Goal: Information Seeking & Learning: Understand process/instructions

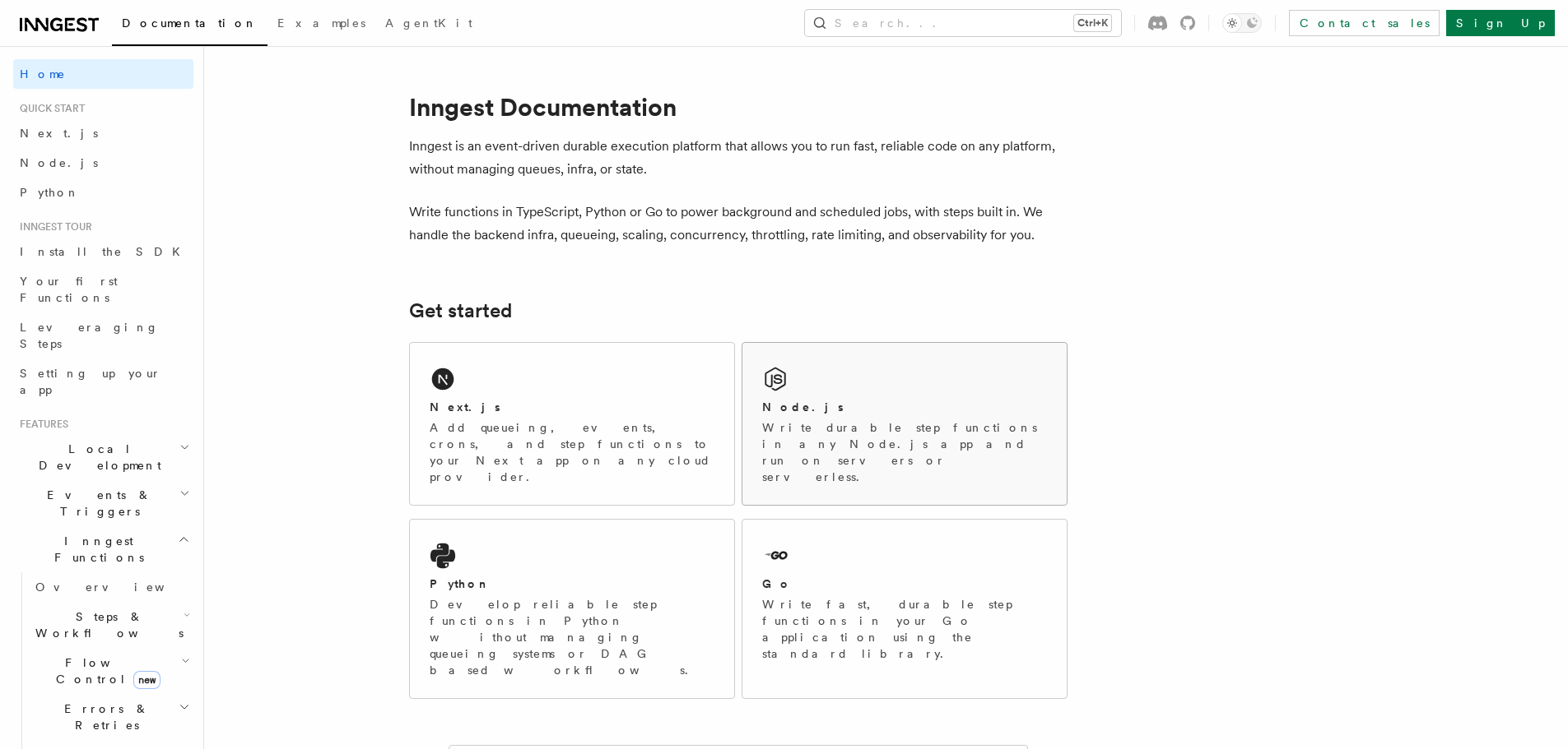
click at [808, 415] on div "Node.js" at bounding box center [904, 407] width 284 height 17
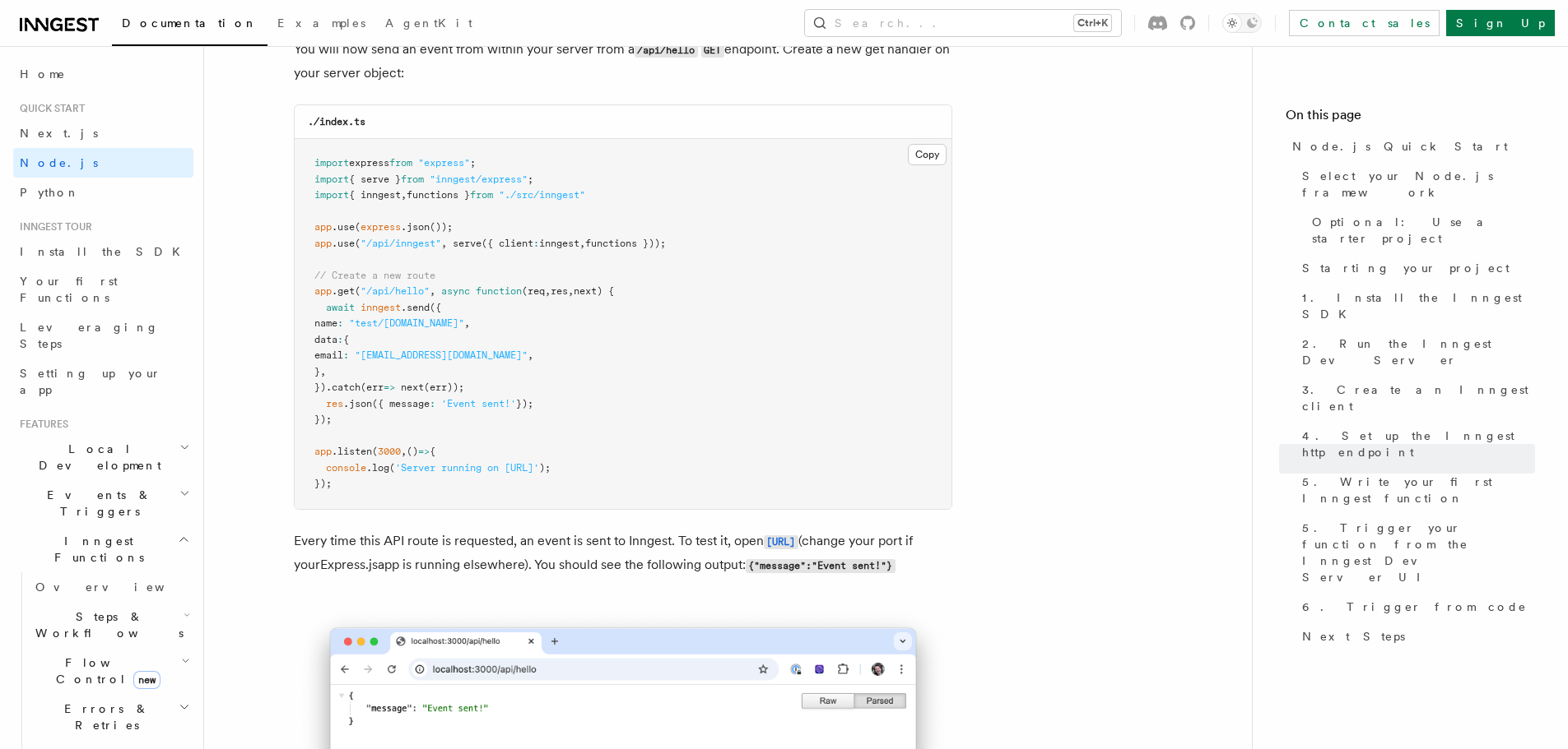
scroll to position [8717, 0]
drag, startPoint x: 570, startPoint y: 426, endPoint x: 317, endPoint y: 331, distance: 270.2
click at [317, 331] on pre "import express from "express" ; import { serve } from "inngest/express" ; impor…" at bounding box center [622, 323] width 657 height 371
copy code "await inngest .send ({ name : "test/hello.world" , data : { email : "testUser@e…"
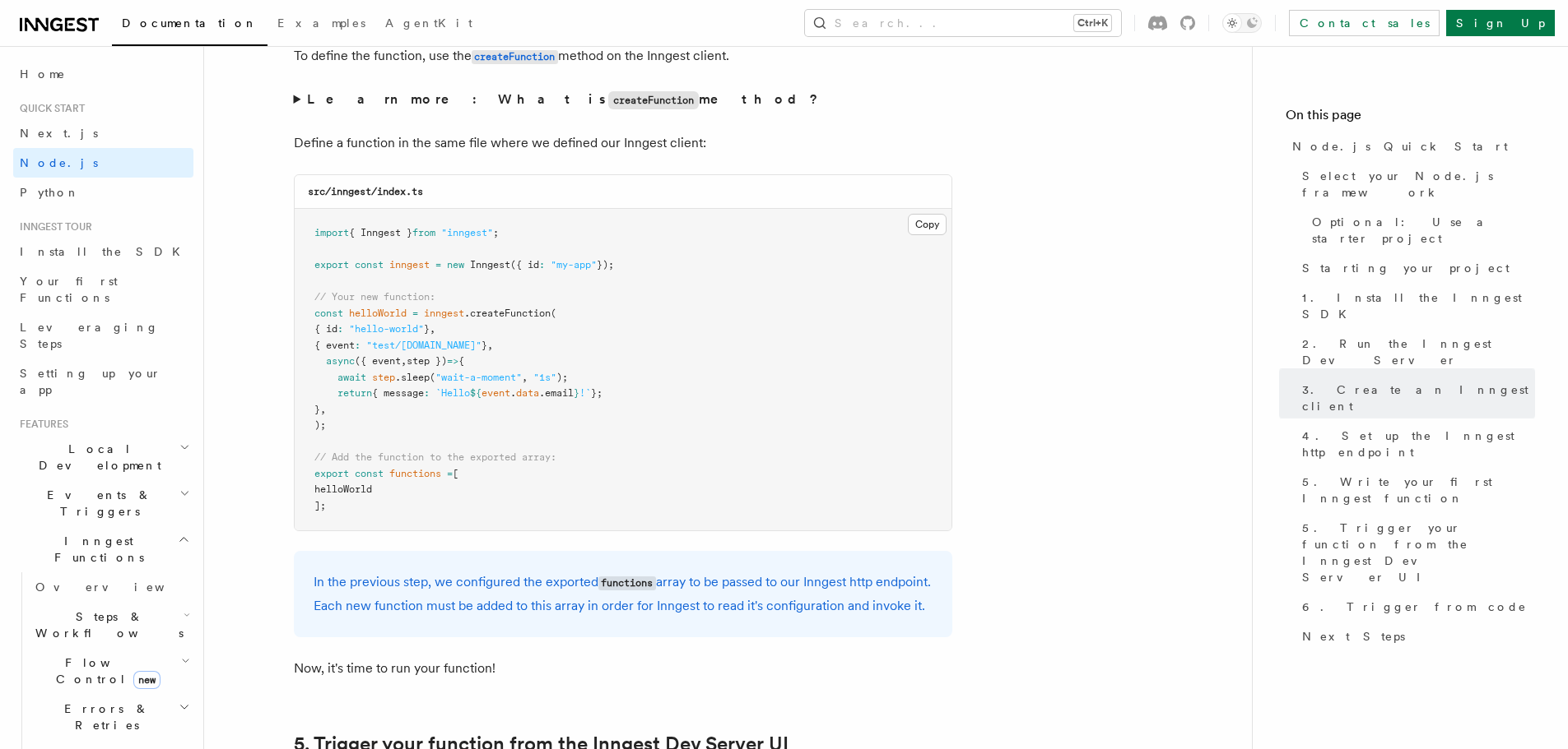
scroll to position [3207, 0]
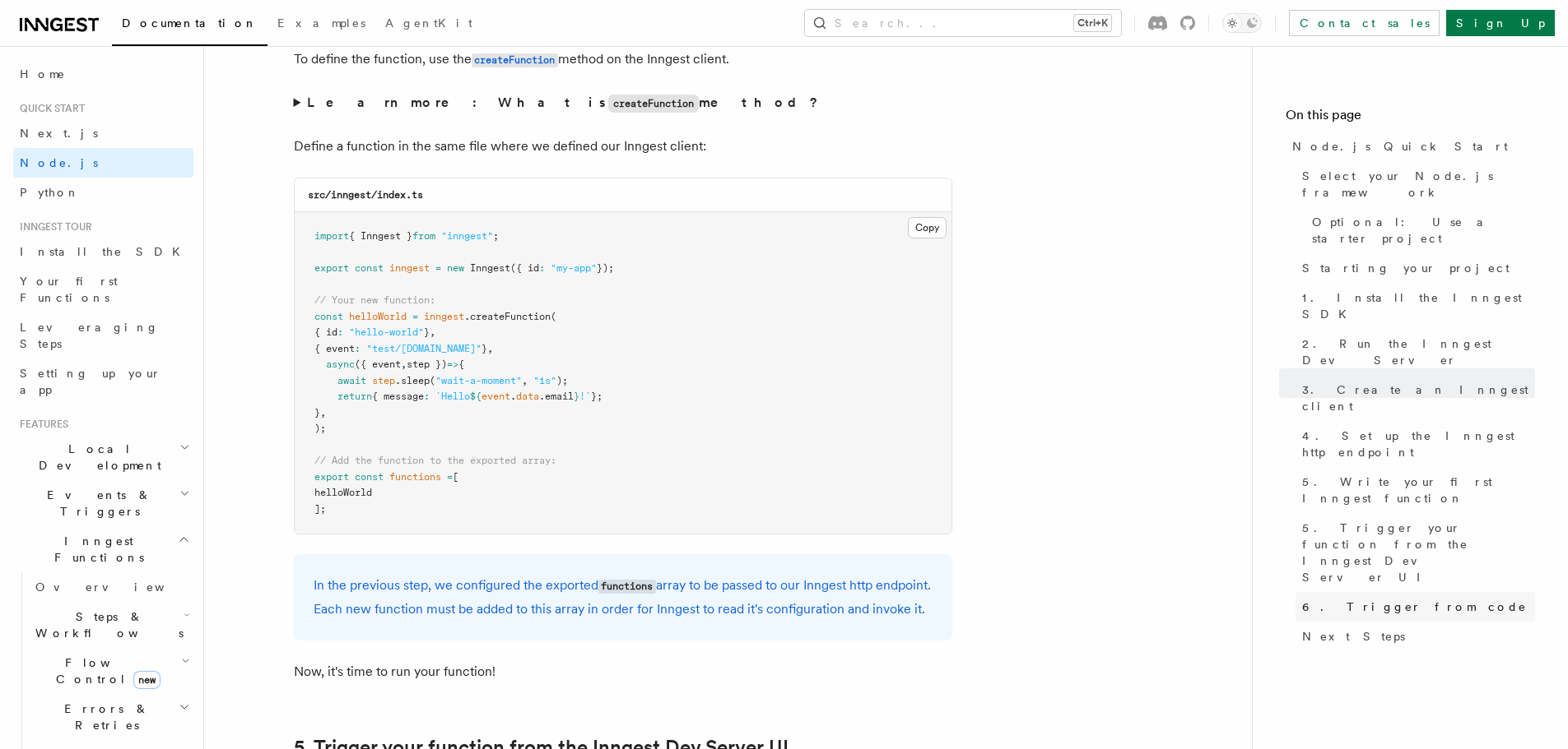
click at [1385, 599] on span "6. Trigger from code" at bounding box center [1414, 607] width 225 height 17
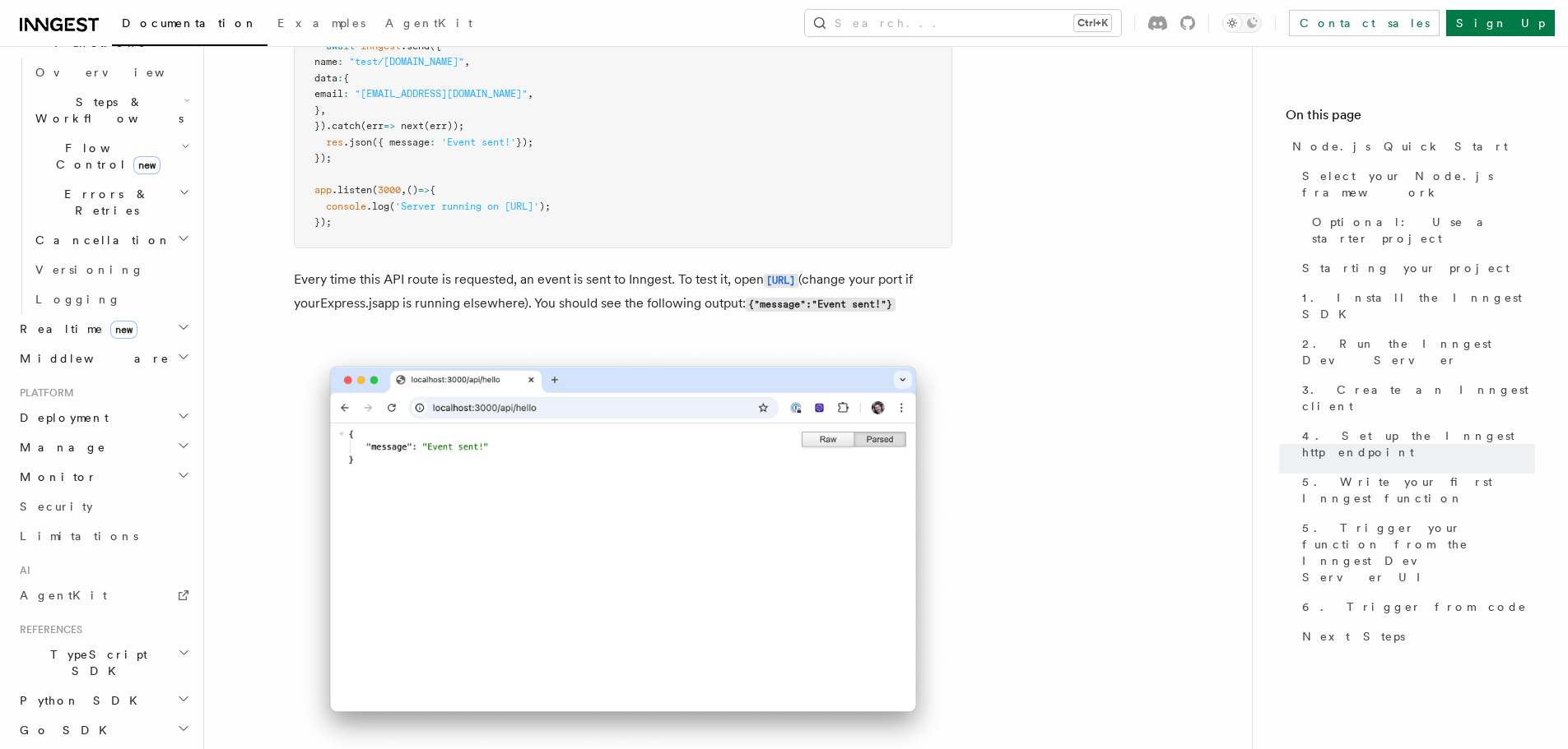
scroll to position [567, 0]
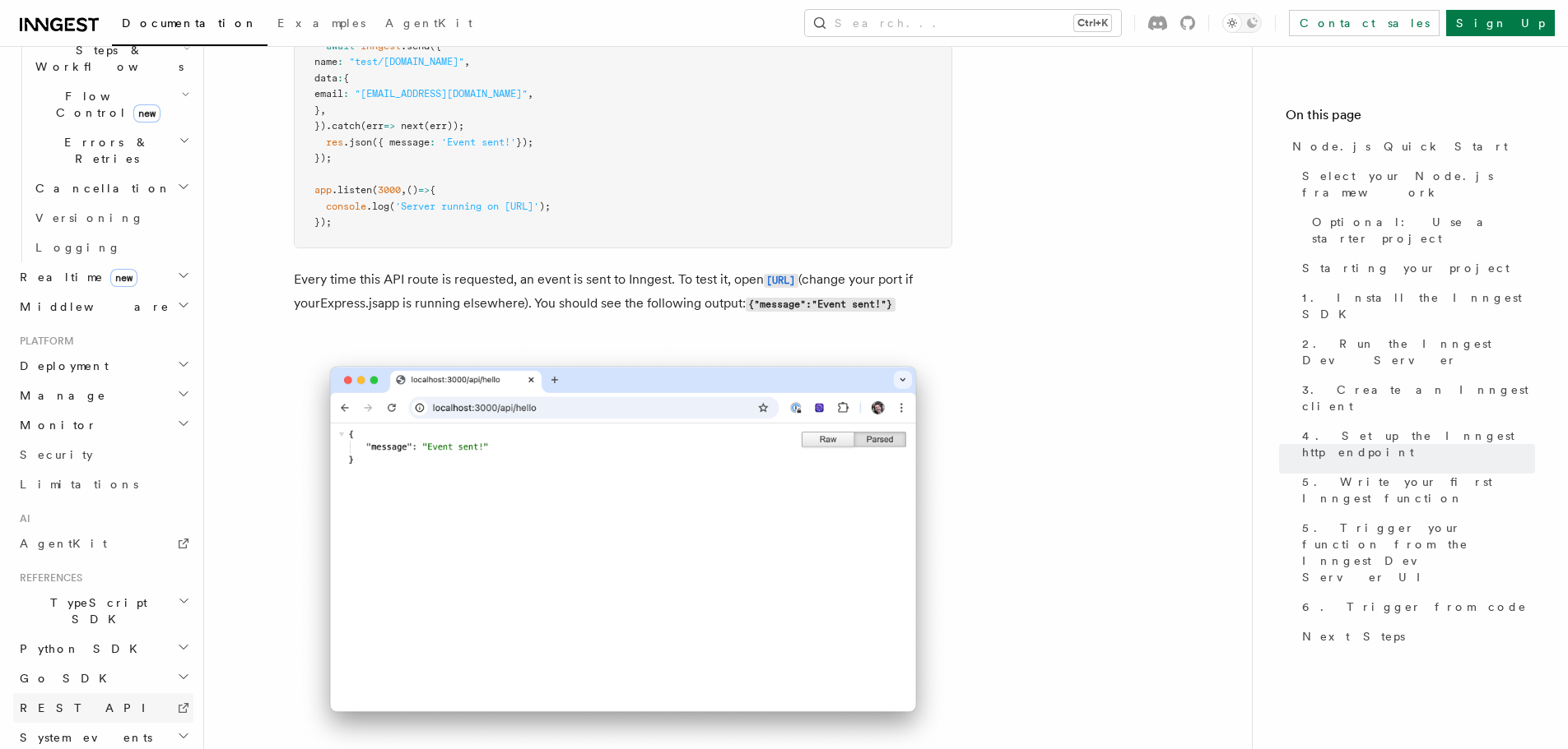
click at [109, 693] on link "REST API" at bounding box center [103, 707] width 180 height 29
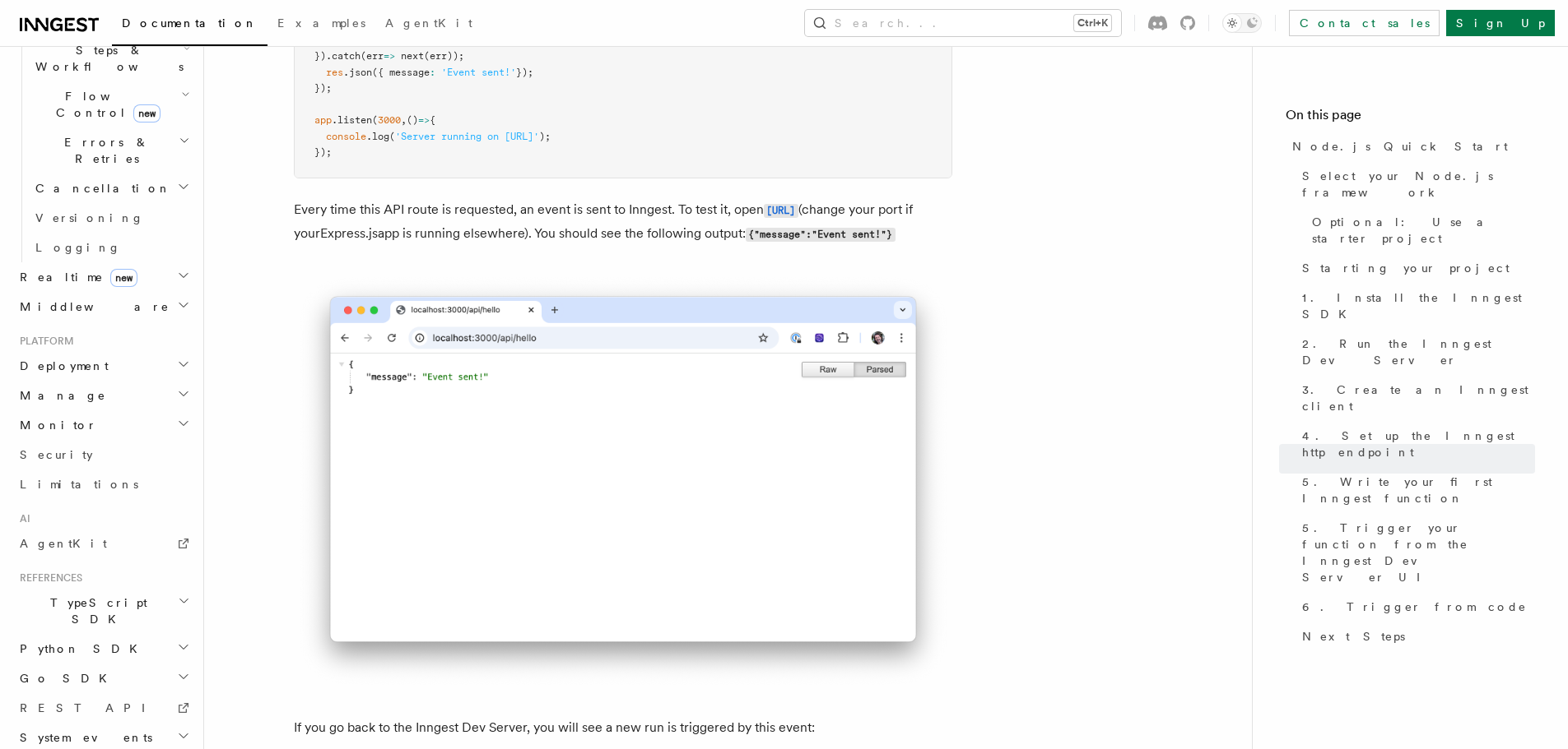
scroll to position [9048, 0]
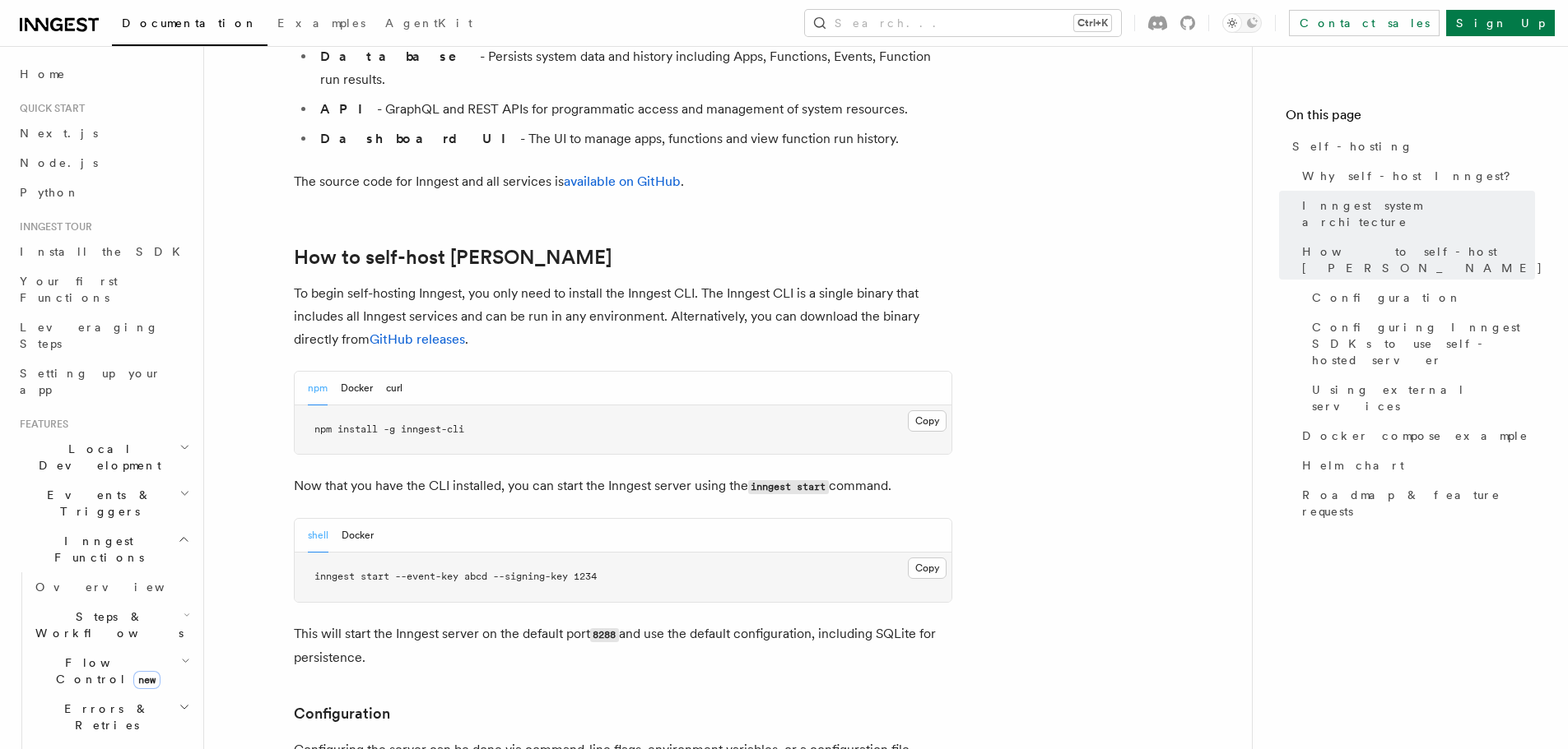
scroll to position [1480, 0]
click at [364, 371] on button "Docker" at bounding box center [356, 388] width 32 height 34
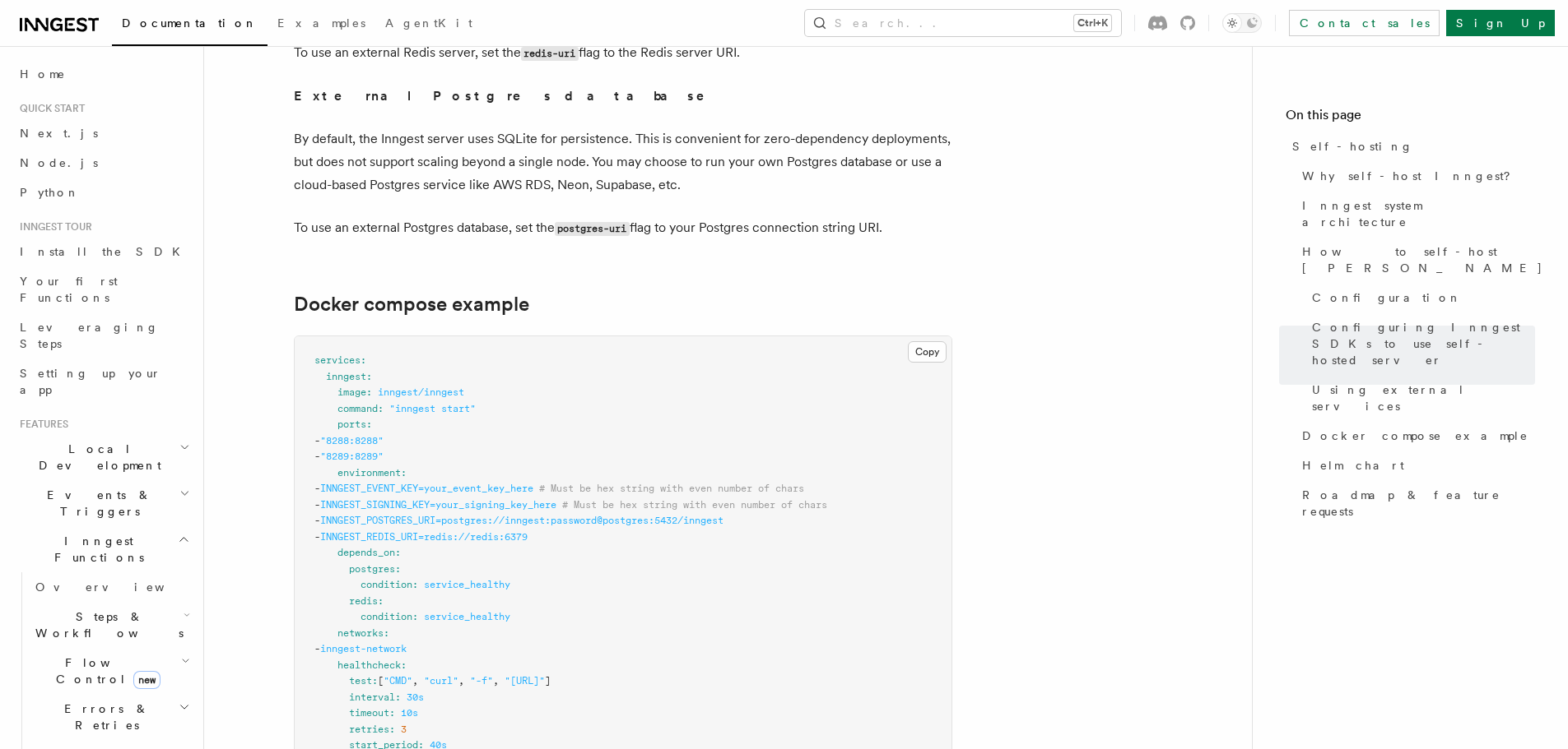
scroll to position [4194, 0]
click at [922, 345] on button "Copy Copied" at bounding box center [927, 355] width 39 height 21
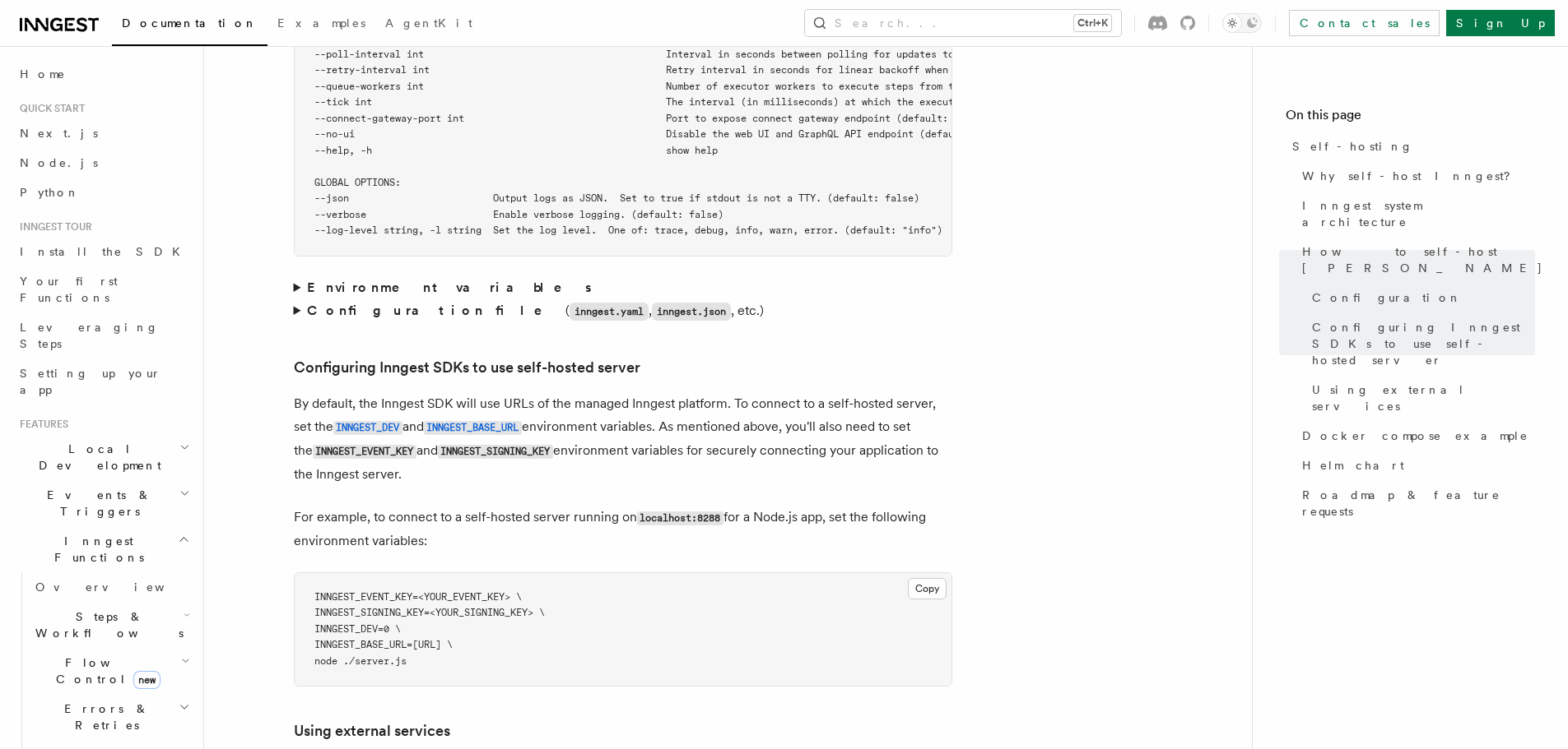
scroll to position [3286, 0]
click at [372, 279] on strong "Environment variables" at bounding box center [450, 287] width 287 height 16
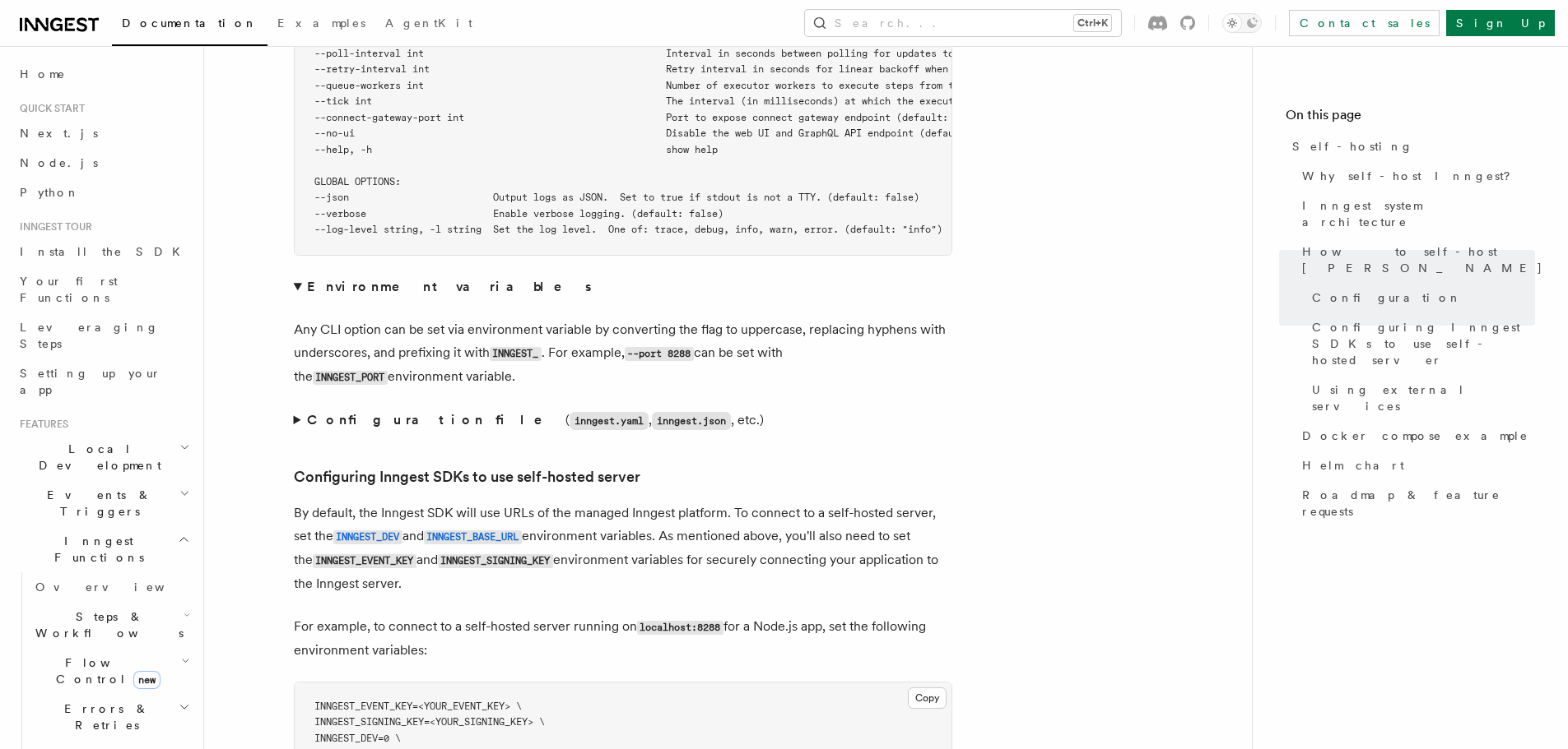
click at [349, 279] on strong "Environment variables" at bounding box center [450, 287] width 287 height 16
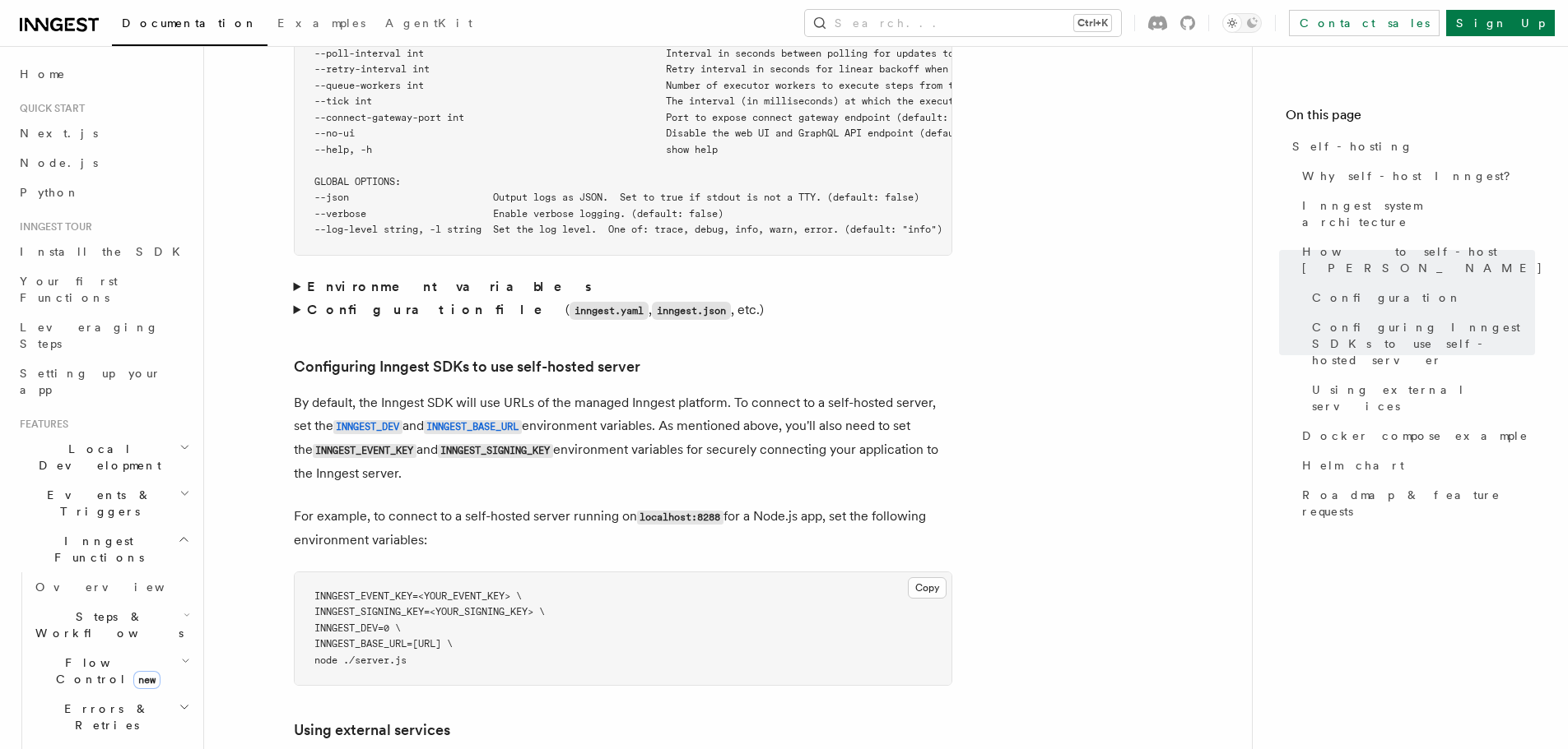
click at [354, 302] on strong "Configuration file" at bounding box center [436, 310] width 259 height 16
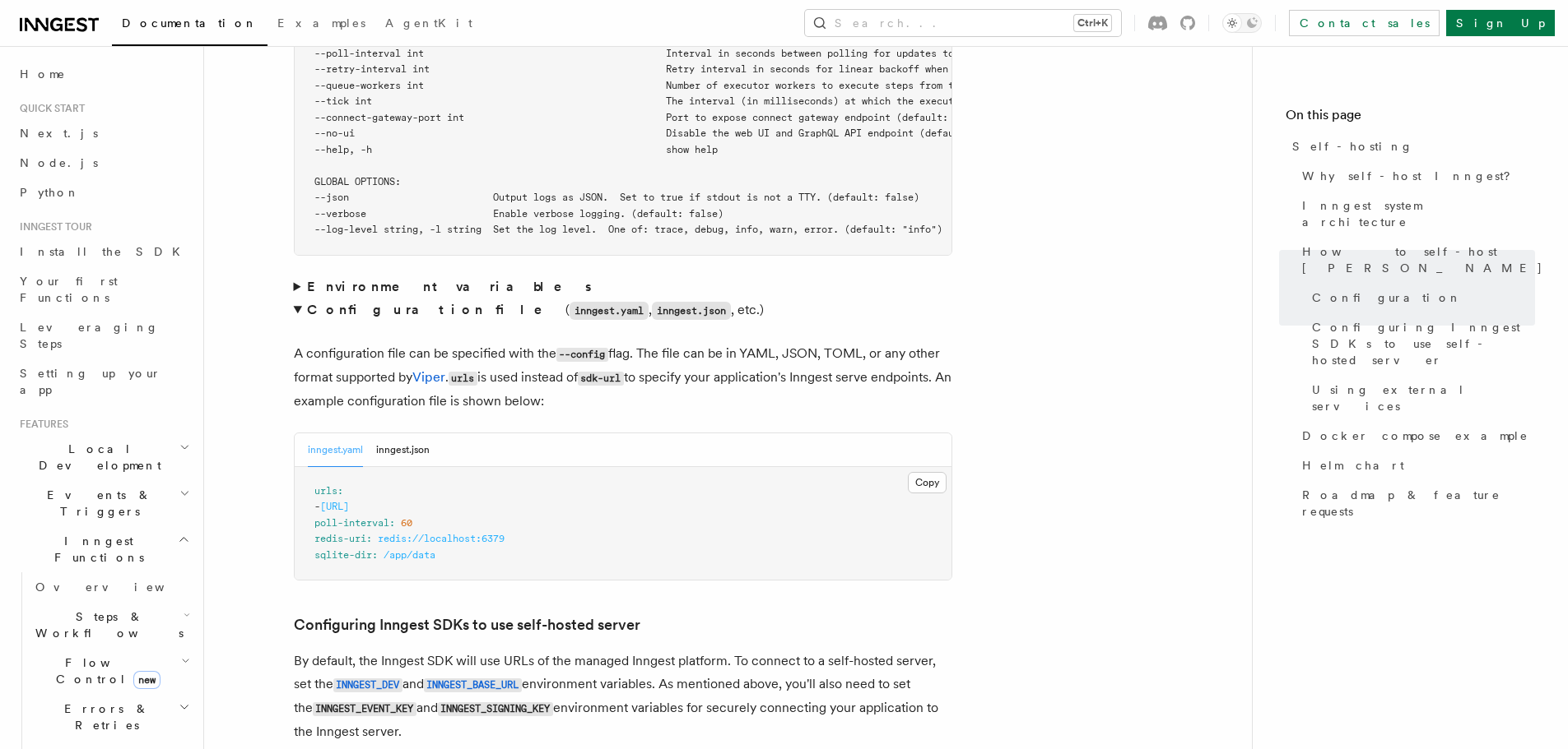
click at [354, 302] on strong "Configuration file" at bounding box center [436, 310] width 259 height 16
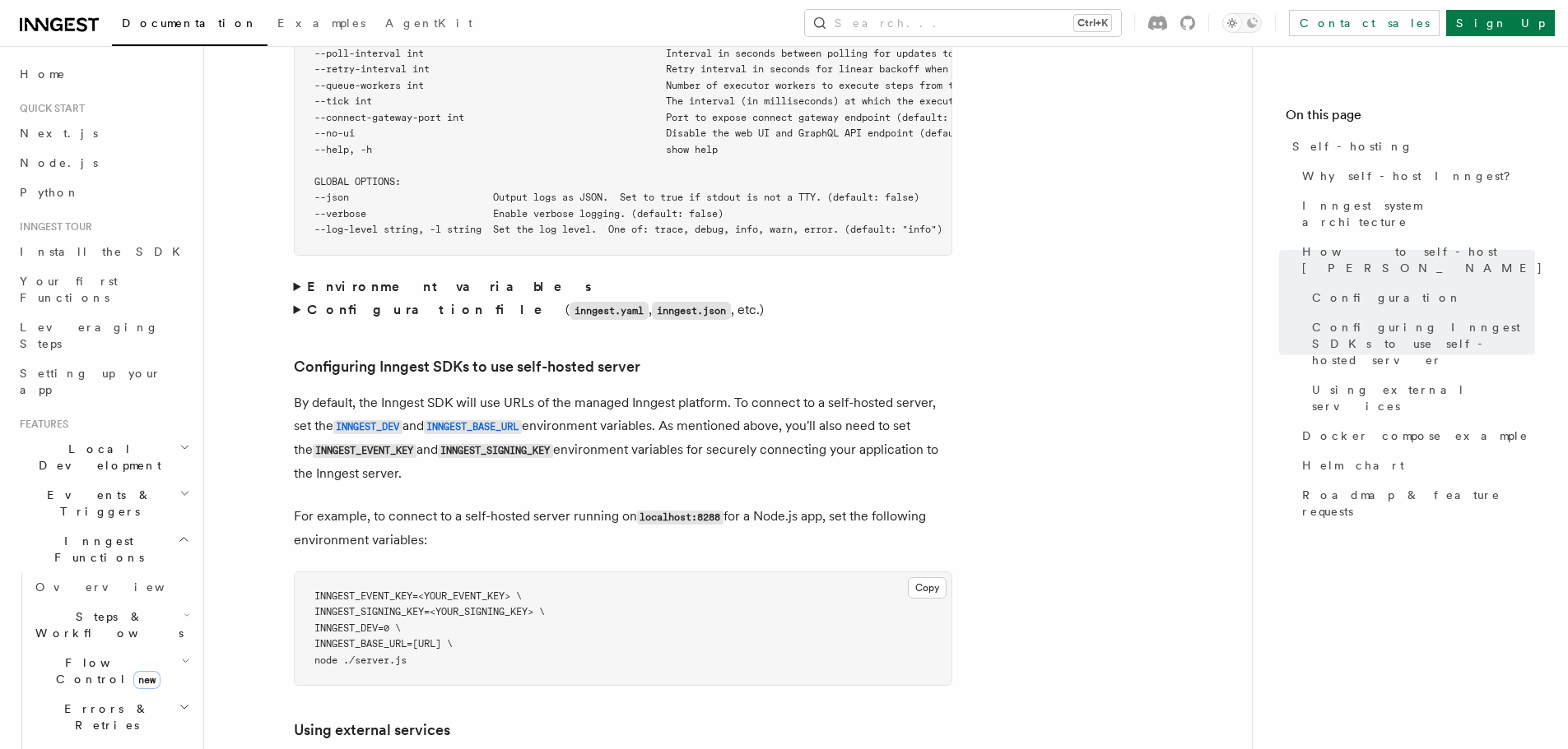
click at [354, 302] on strong "Configuration file" at bounding box center [436, 310] width 259 height 16
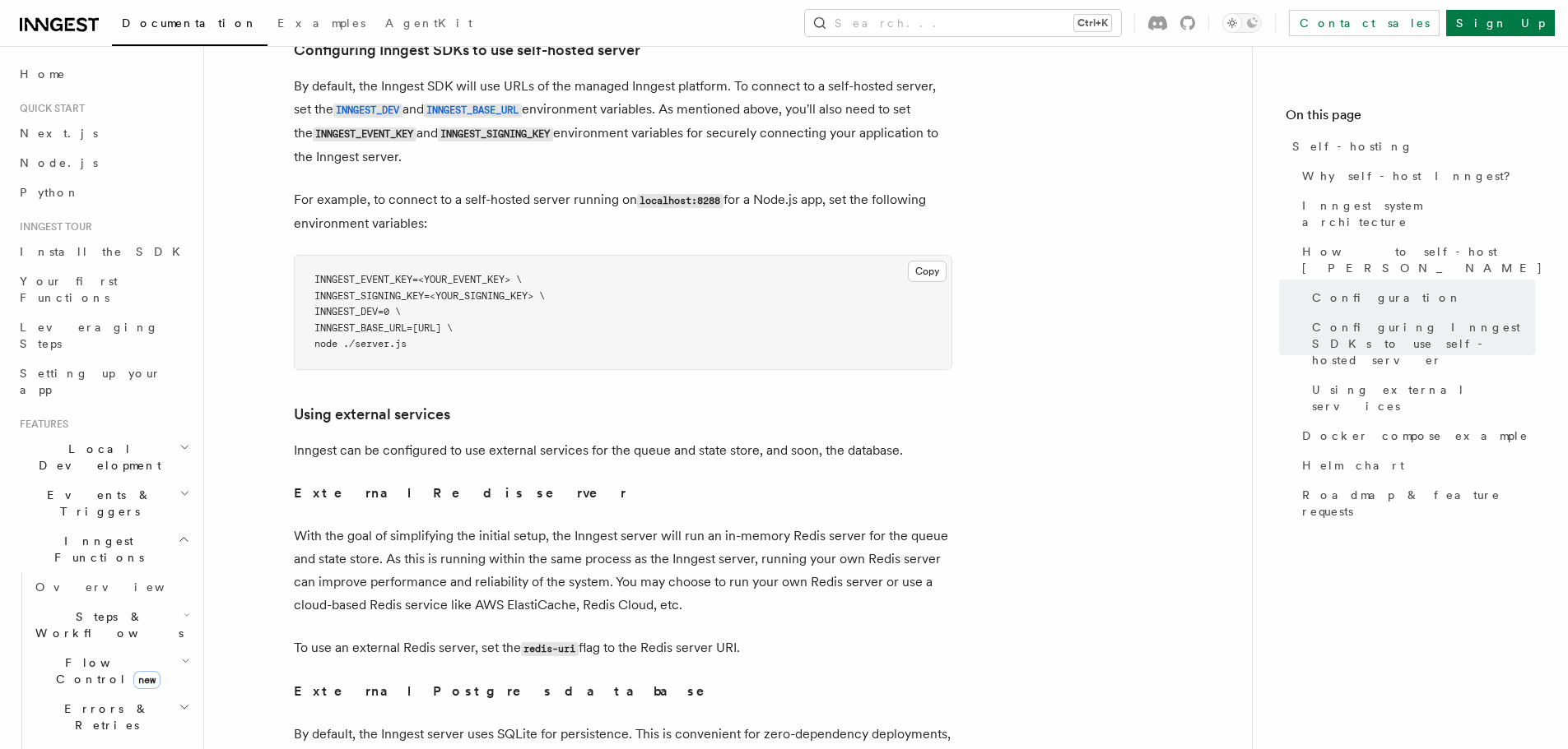
scroll to position [3861, 0]
drag, startPoint x: 423, startPoint y: 316, endPoint x: 364, endPoint y: 318, distance: 59.0
click at [364, 318] on pre "INNGEST_EVENT_KEY=<YOUR_EVENT_KEY> \ INNGEST_SIGNING_KEY=<YOUR_SIGNING_KEY> \ I…" at bounding box center [622, 312] width 657 height 114
copy span "server.js"
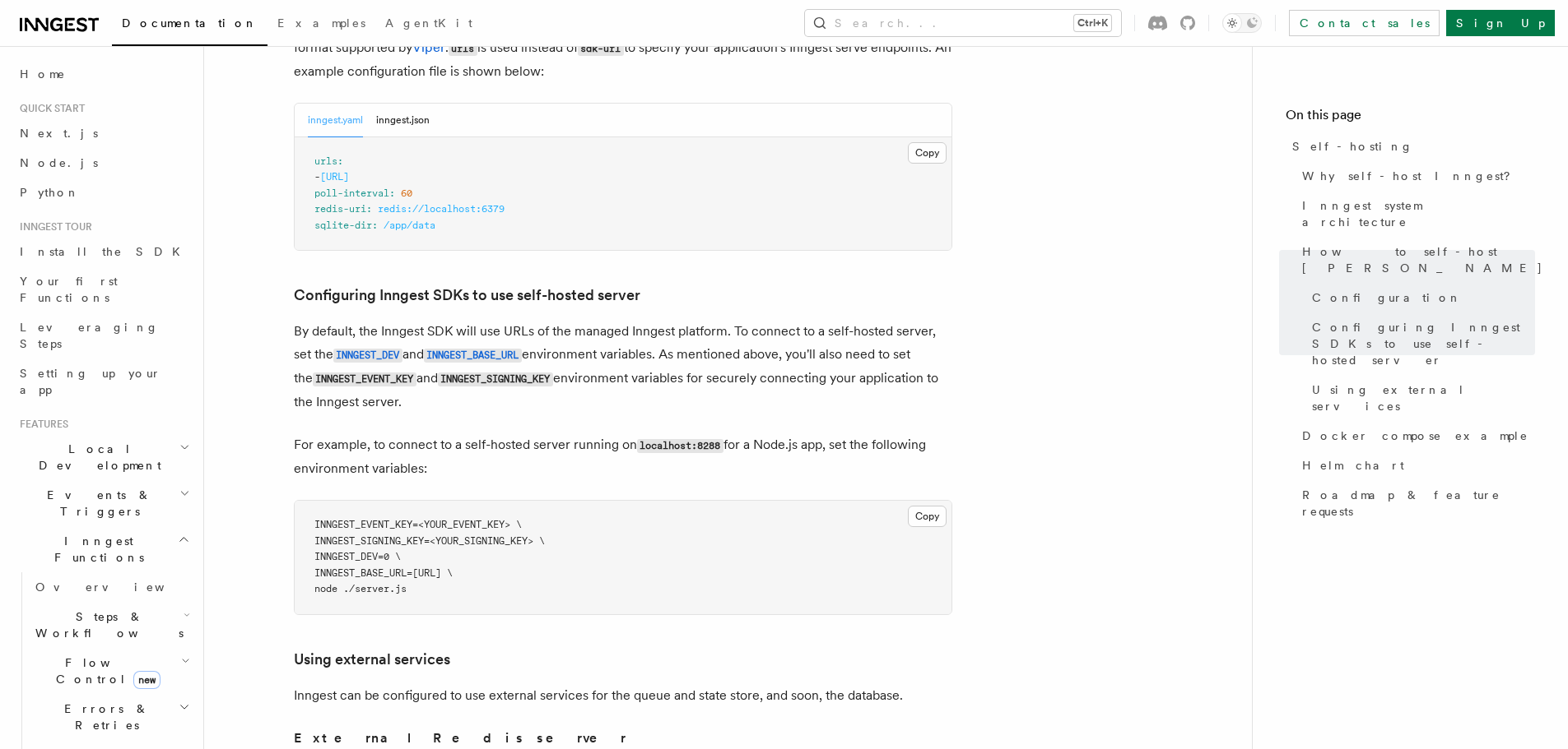
scroll to position [3614, 0]
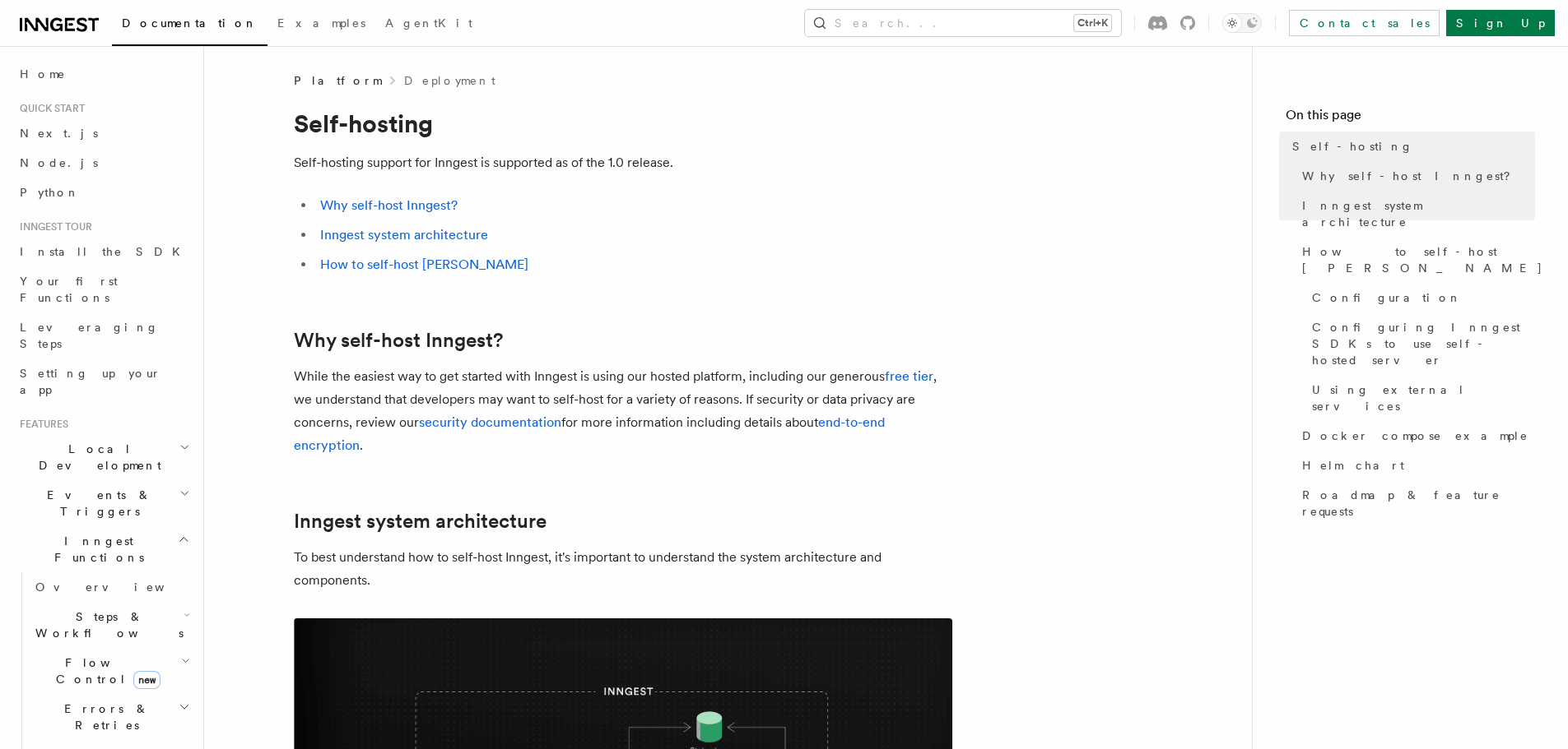
click at [724, 272] on li "How to self-host [PERSON_NAME]" at bounding box center [634, 265] width 637 height 23
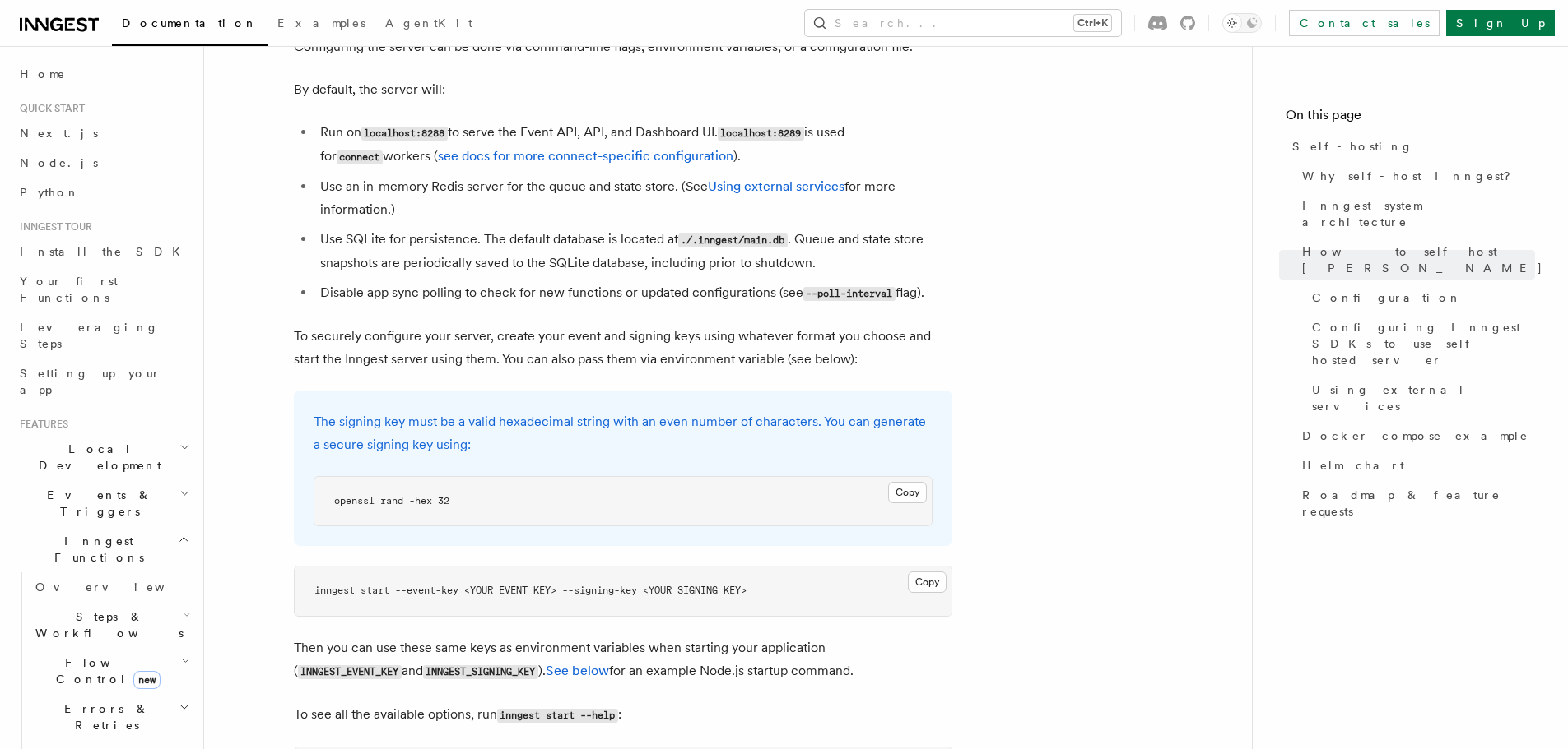
click at [622, 410] on p "The signing key must be a valid hexadecimal string with an even number of chara…" at bounding box center [623, 434] width 619 height 46
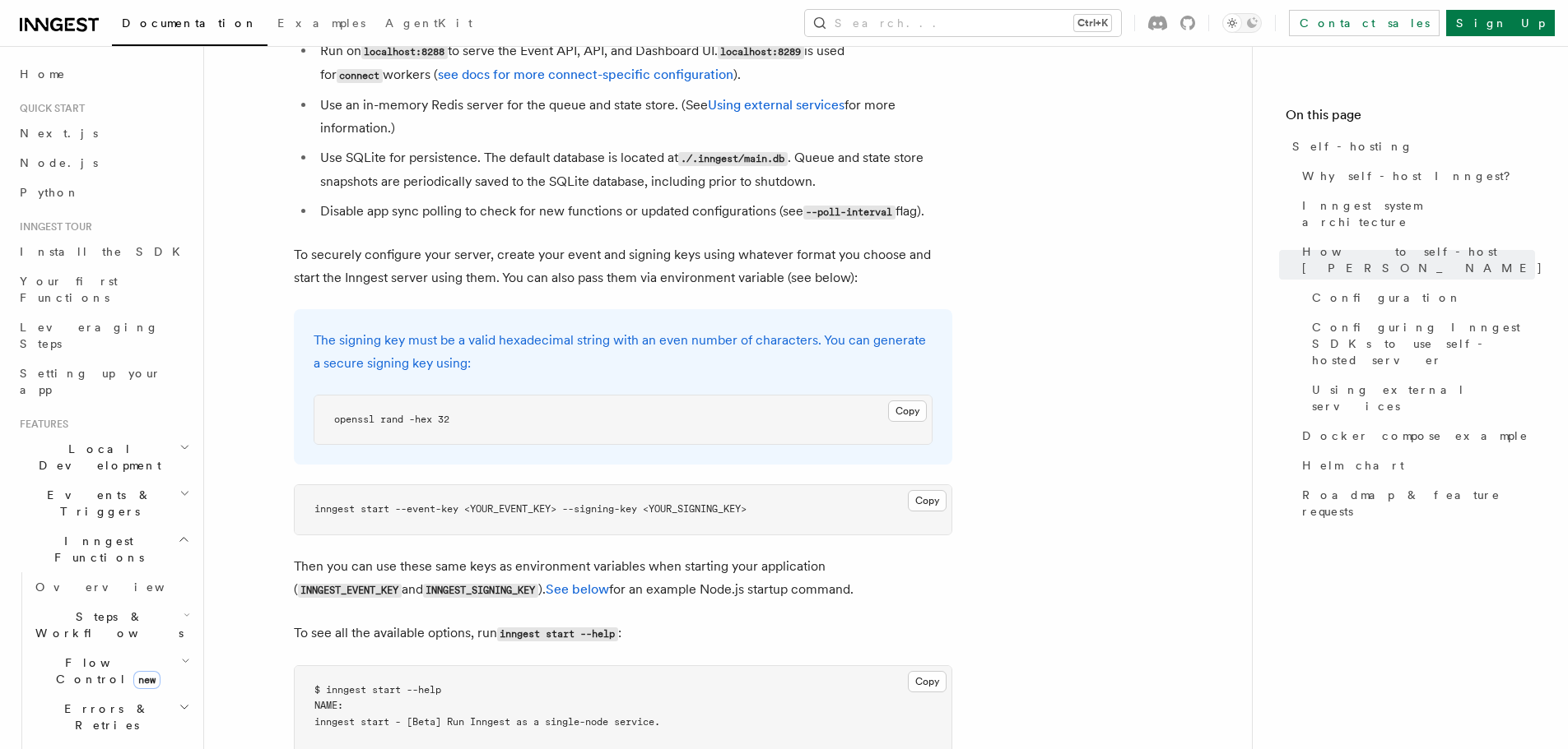
scroll to position [2265, 0]
drag, startPoint x: 483, startPoint y: 371, endPoint x: 326, endPoint y: 378, distance: 157.2
click at [326, 394] on pre "openssl rand -hex 32" at bounding box center [623, 419] width 617 height 50
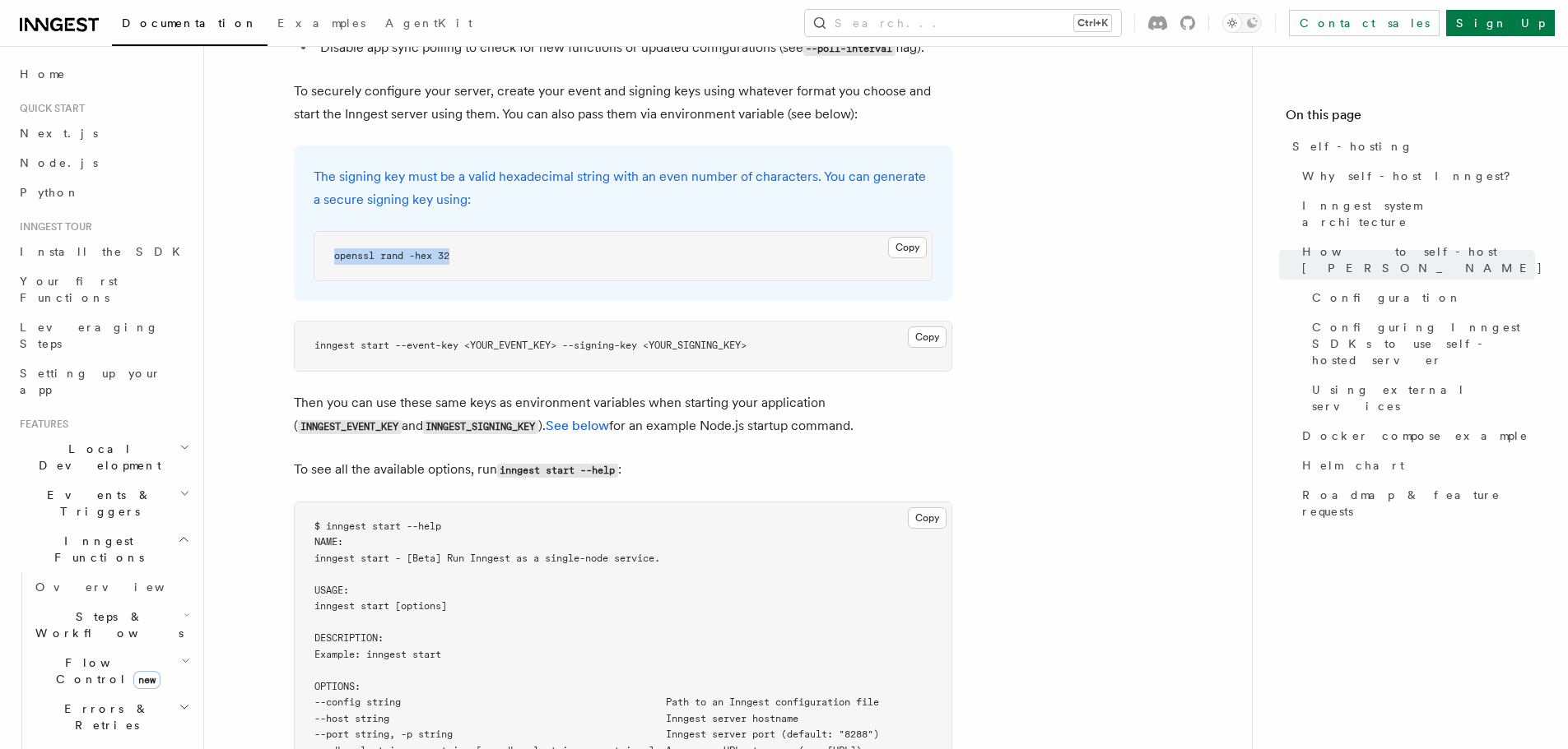
scroll to position [2428, 0]
click at [321, 339] on span "inngest start --event-key <YOUR_EVENT_KEY> --signing-key <YOUR_SIGNING_KEY>" at bounding box center [531, 344] width 432 height 12
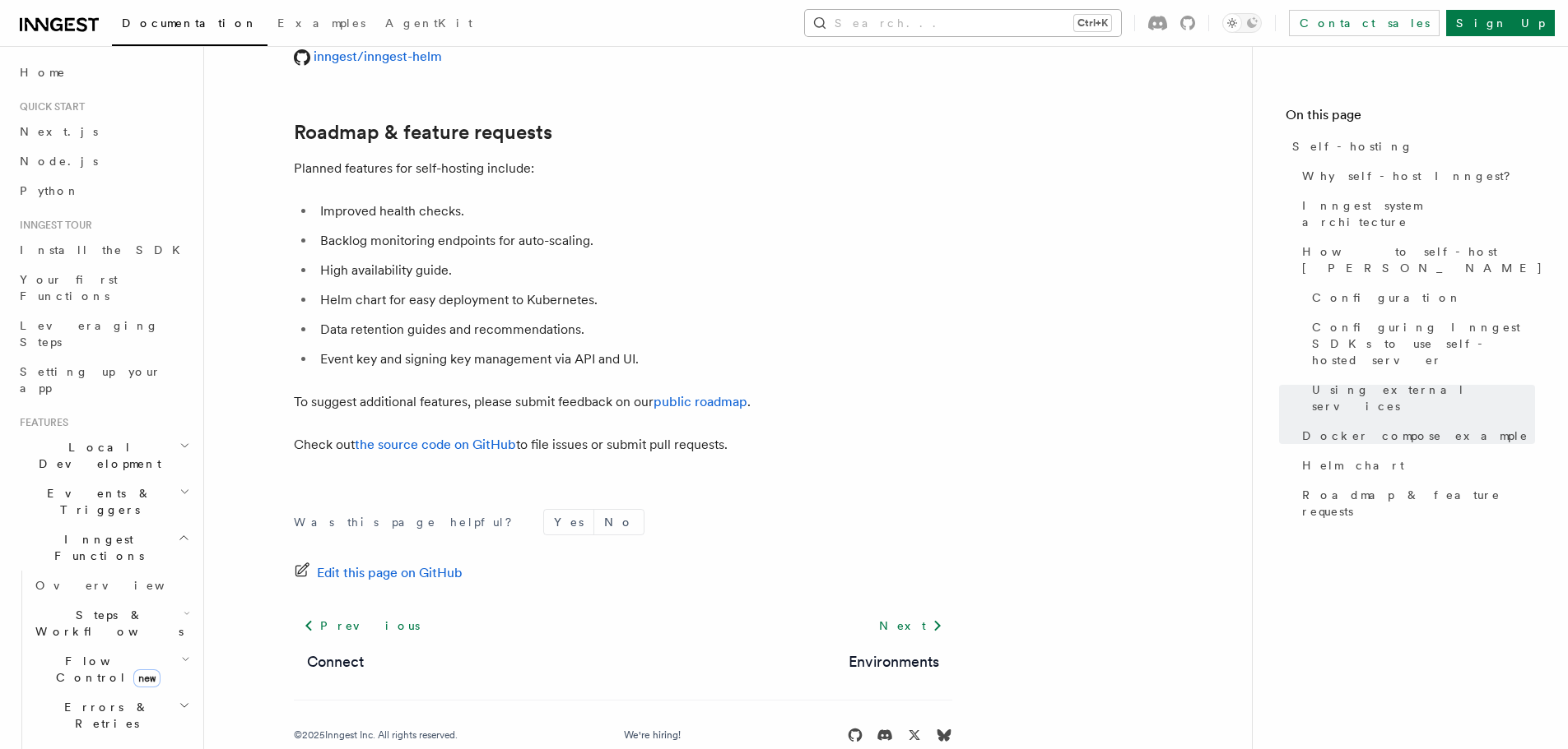
scroll to position [2182, 0]
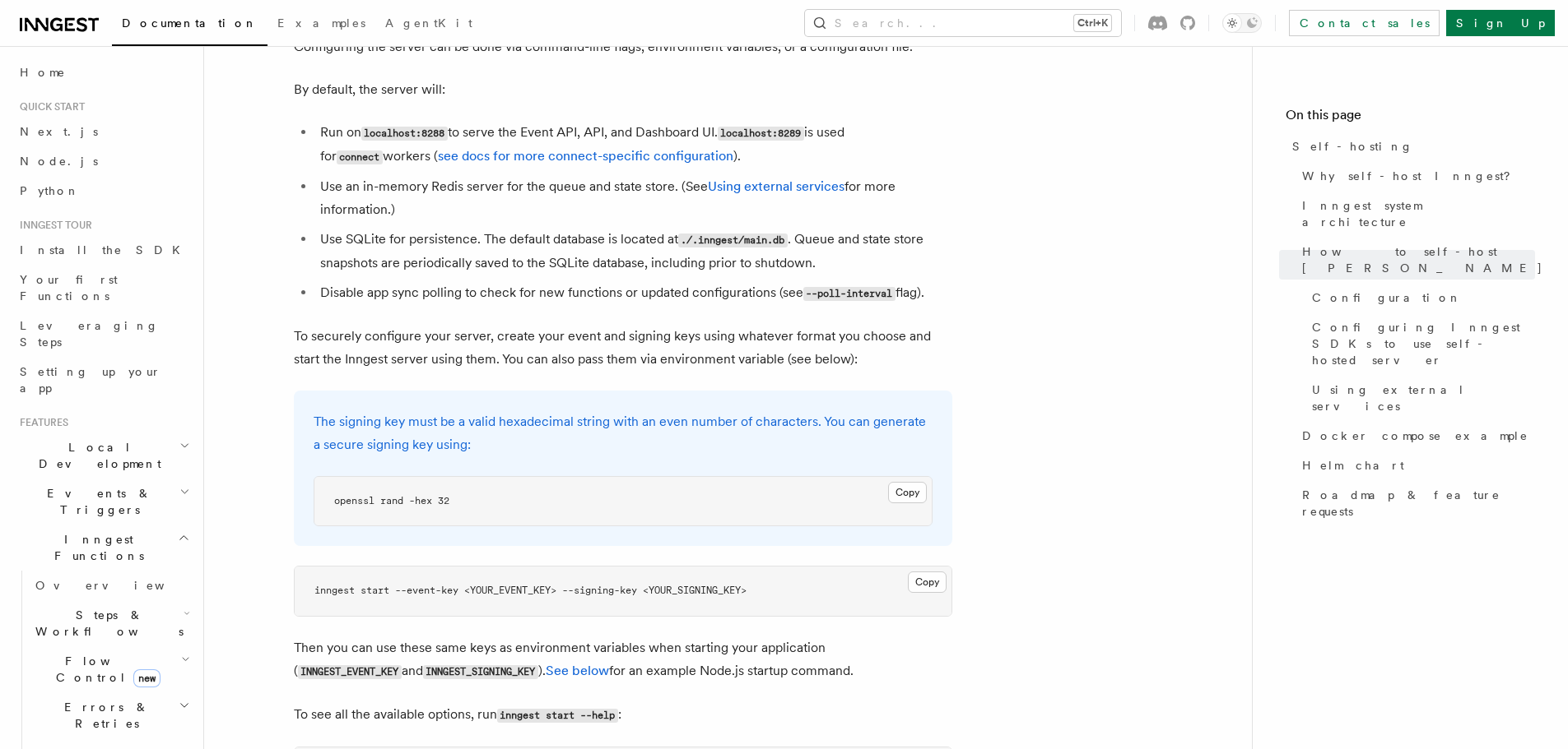
click at [773, 477] on pre "openssl rand -hex 32" at bounding box center [623, 502] width 617 height 50
click at [904, 482] on button "Copy Copied" at bounding box center [908, 493] width 39 height 21
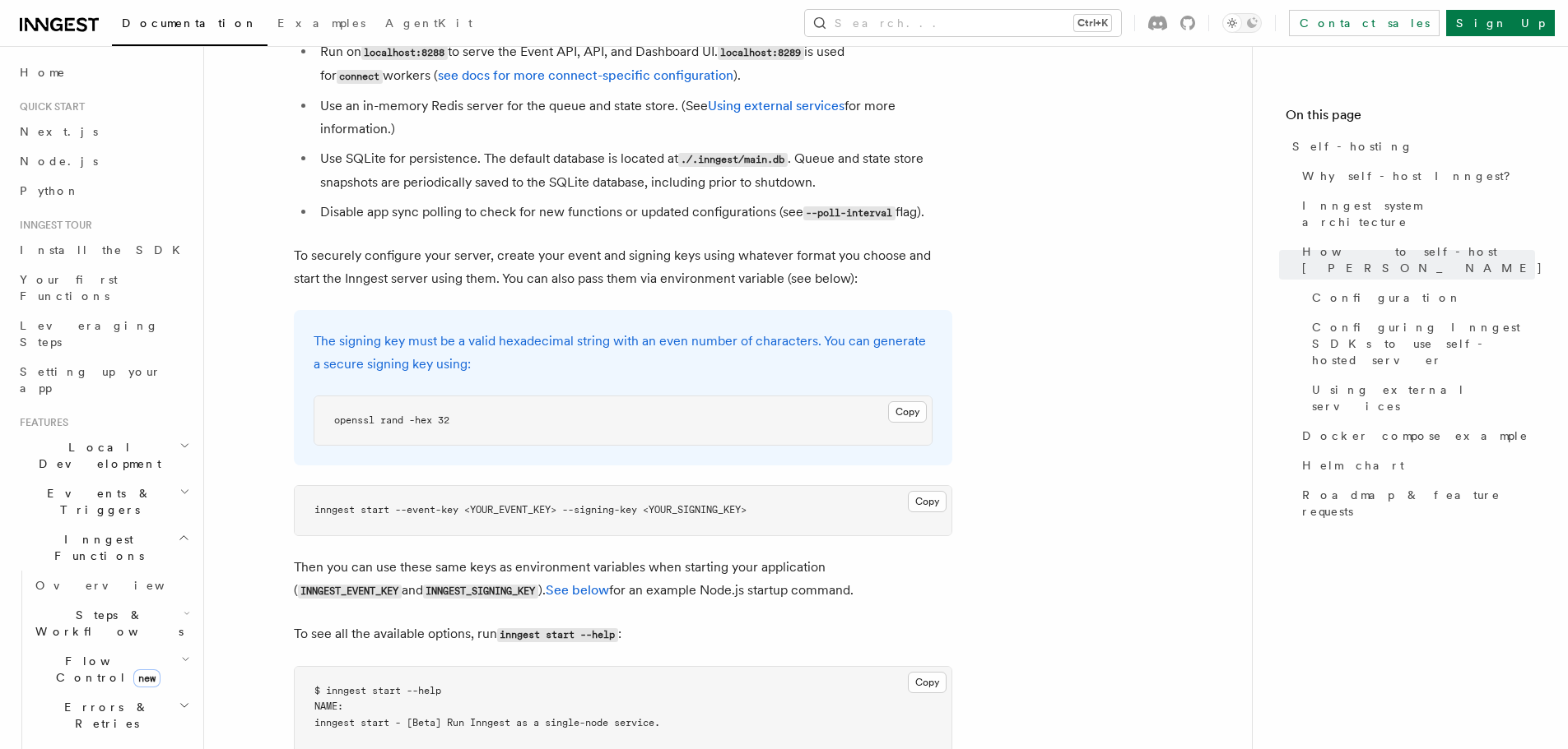
scroll to position [2264, 0]
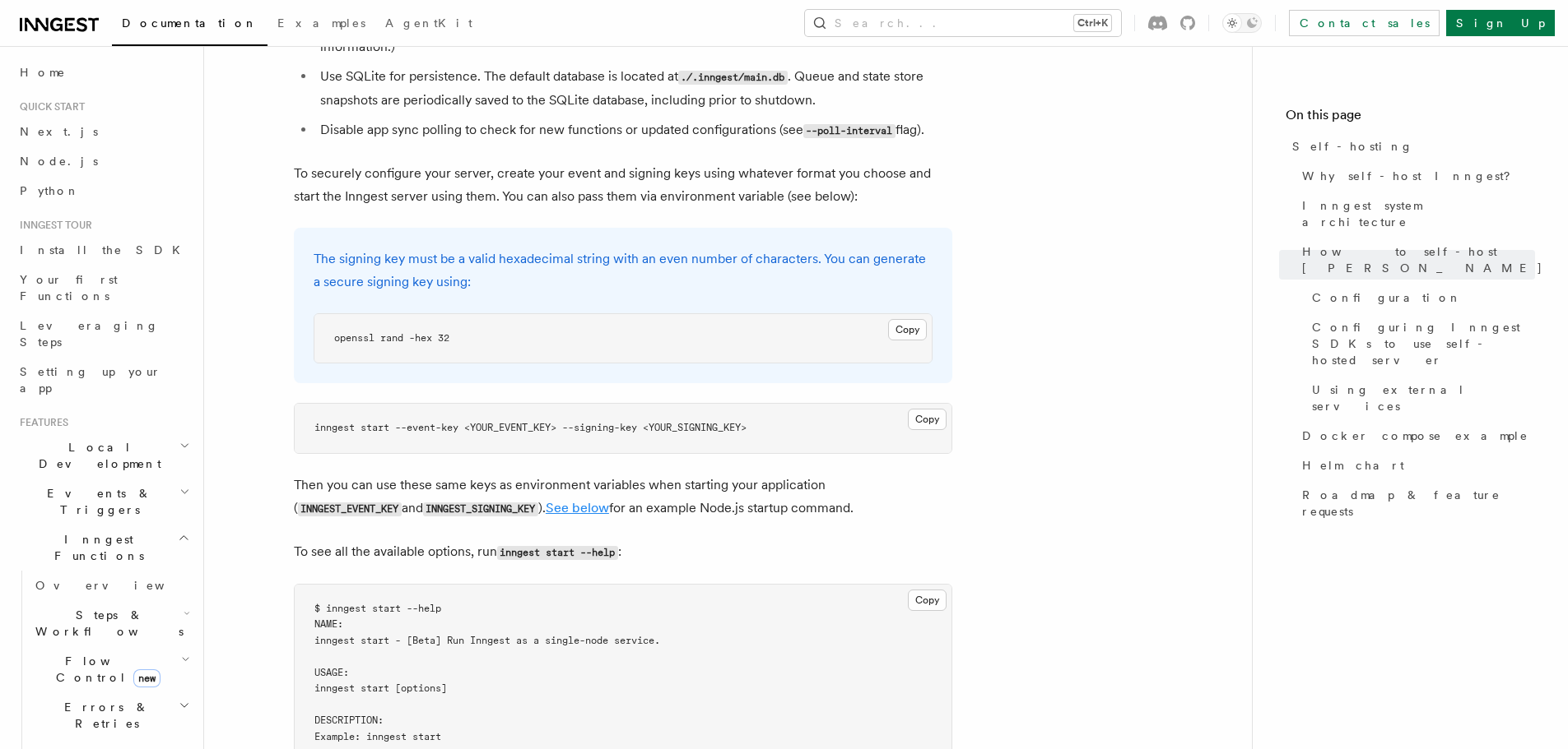
click at [546, 500] on link "See below" at bounding box center [577, 508] width 63 height 16
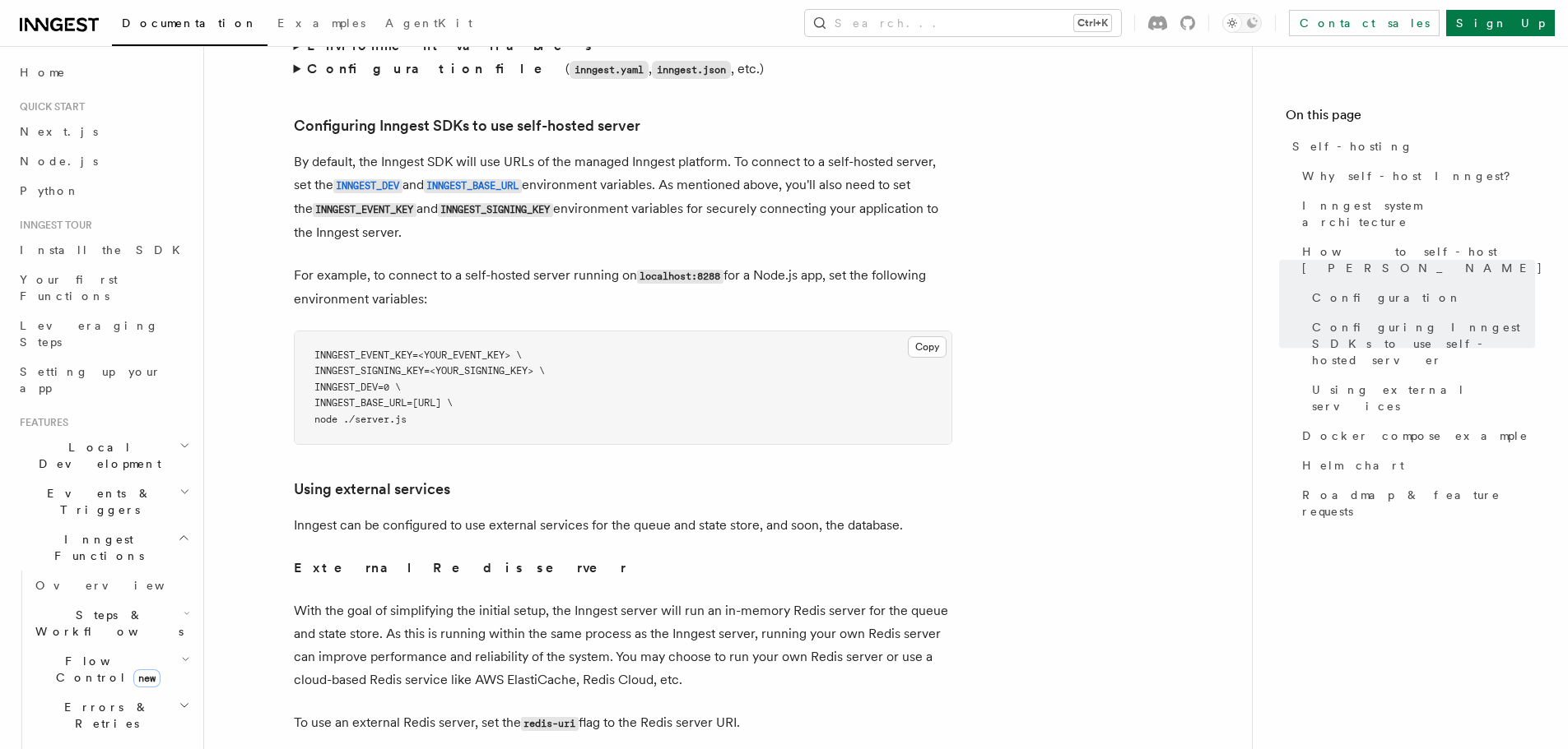
scroll to position [3528, 0]
click at [693, 426] on article "Platform Deployment Self-hosting Self-hosting support for Inngest is supported …" at bounding box center [727, 60] width 995 height 7032
click at [562, 206] on p "By default, the Inngest SDK will use URLs of the managed Inngest platform. To c…" at bounding box center [623, 196] width 659 height 94
click at [522, 178] on code "INNGEST_BASE_URL" at bounding box center [473, 185] width 98 height 14
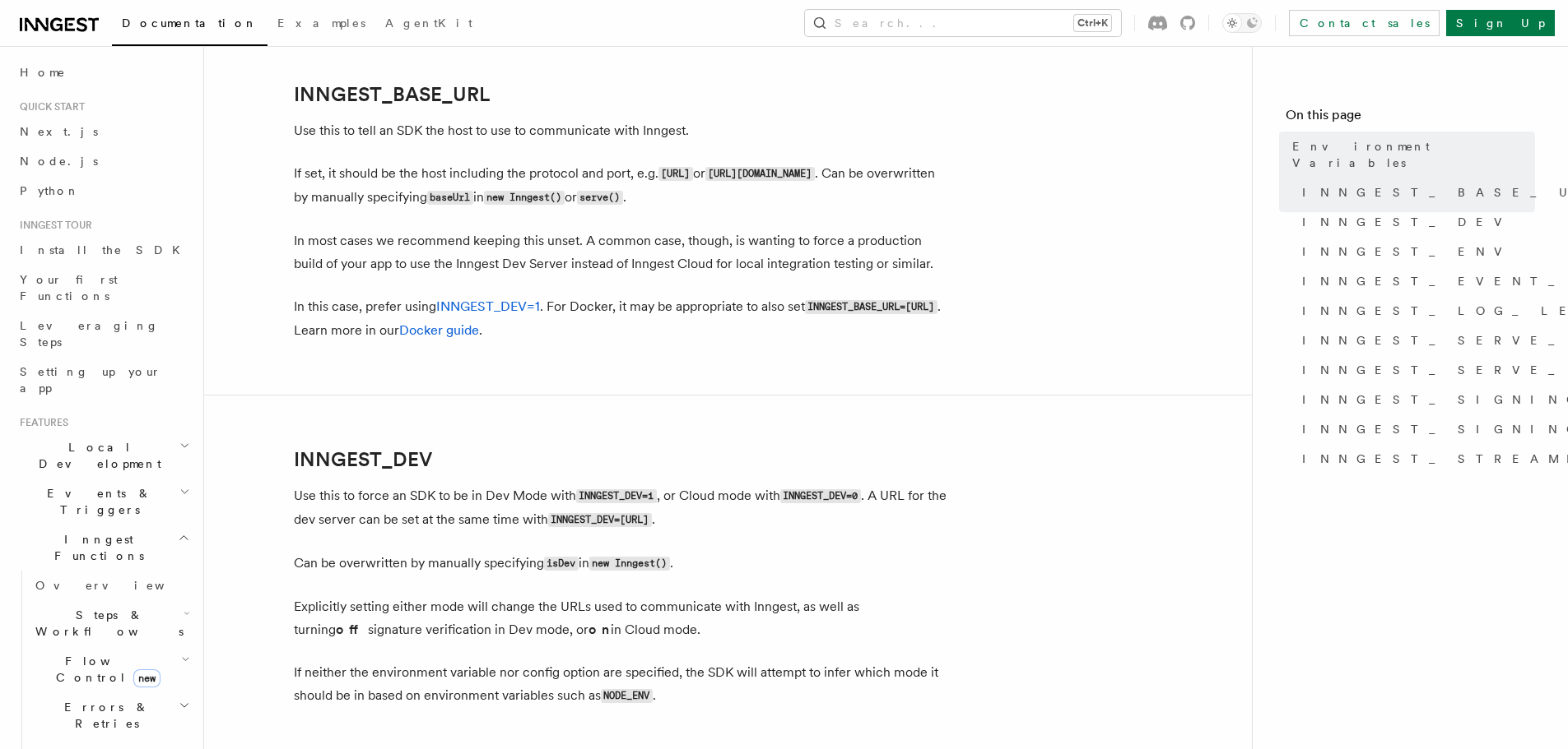
scroll to position [868, 0]
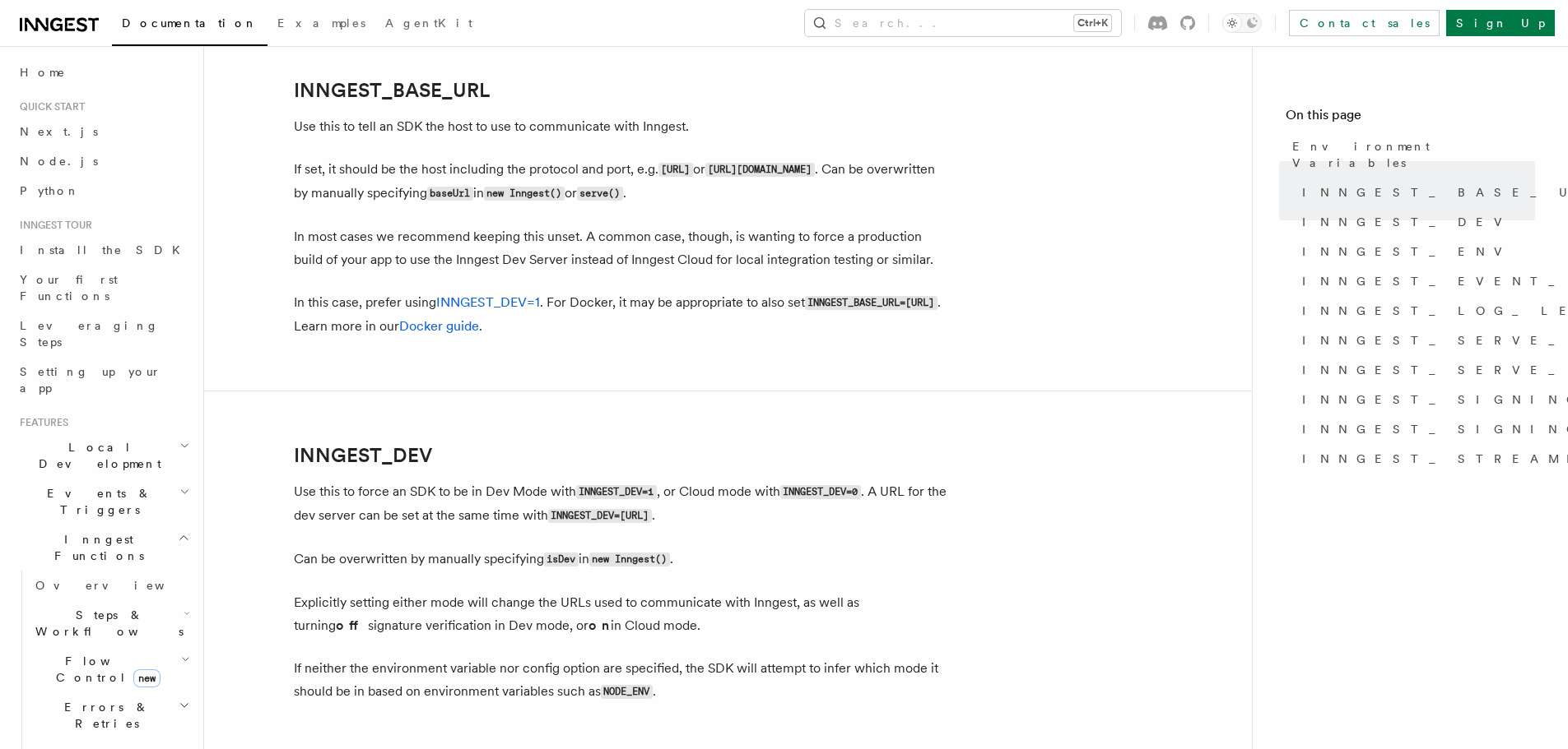
click at [804, 310] on code "INNGEST_BASE_URL=http://host.docker.internal:8288" at bounding box center [870, 303] width 132 height 14
copy code "INNGEST_BASE_URL"
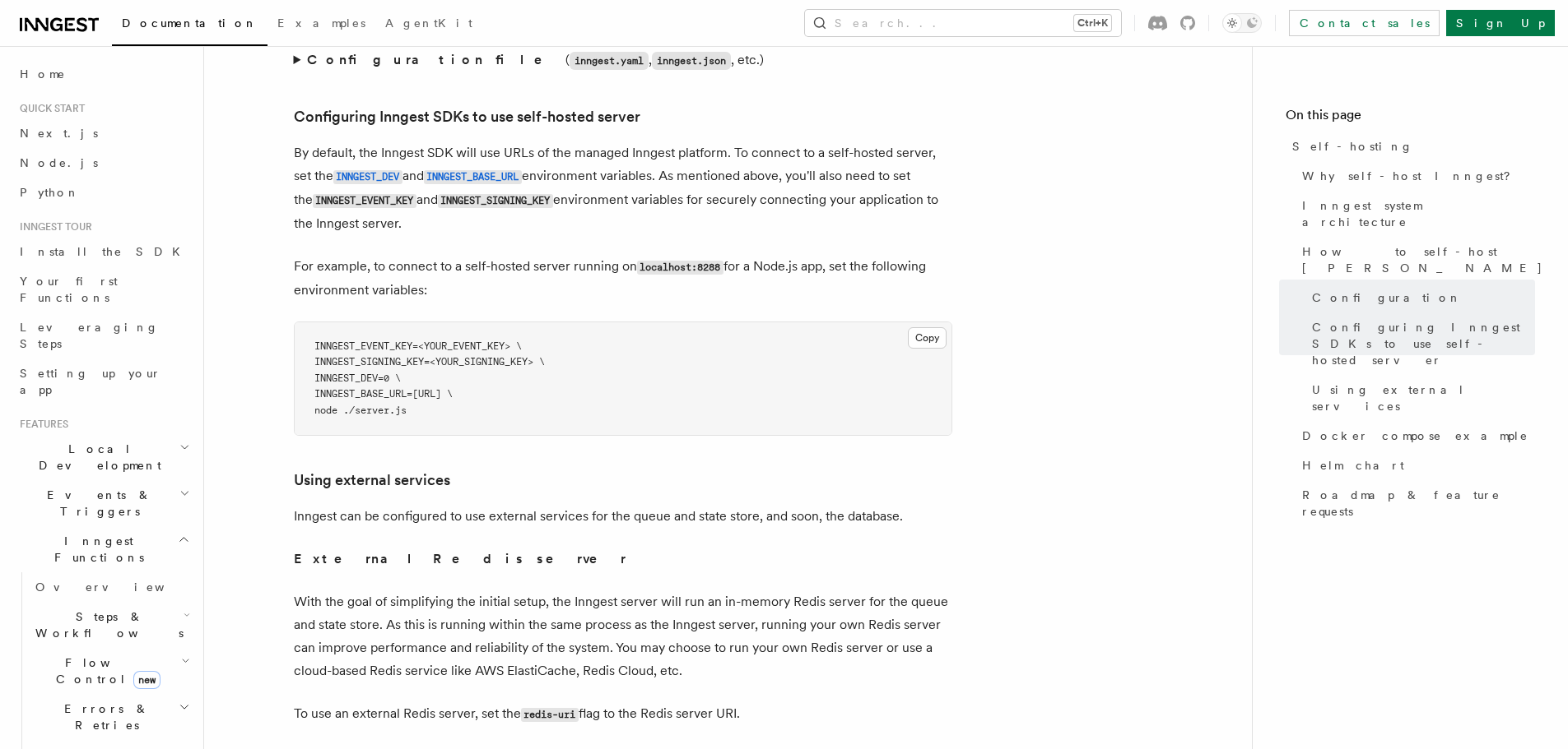
scroll to position [3536, 0]
click at [780, 419] on article "Platform Deployment Self-hosting Self-hosting support for Inngest is supported …" at bounding box center [727, 52] width 995 height 7032
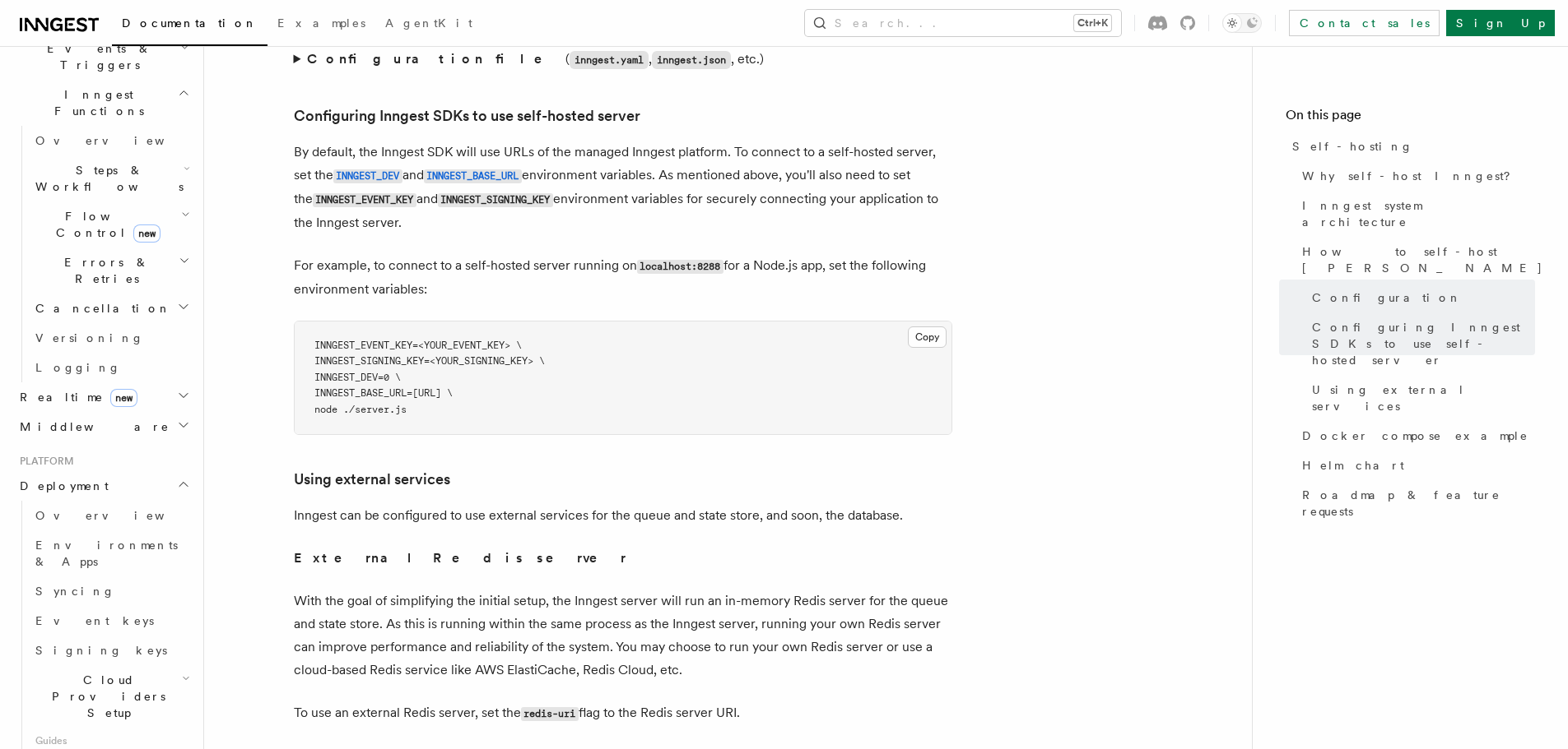
scroll to position [1137, 0]
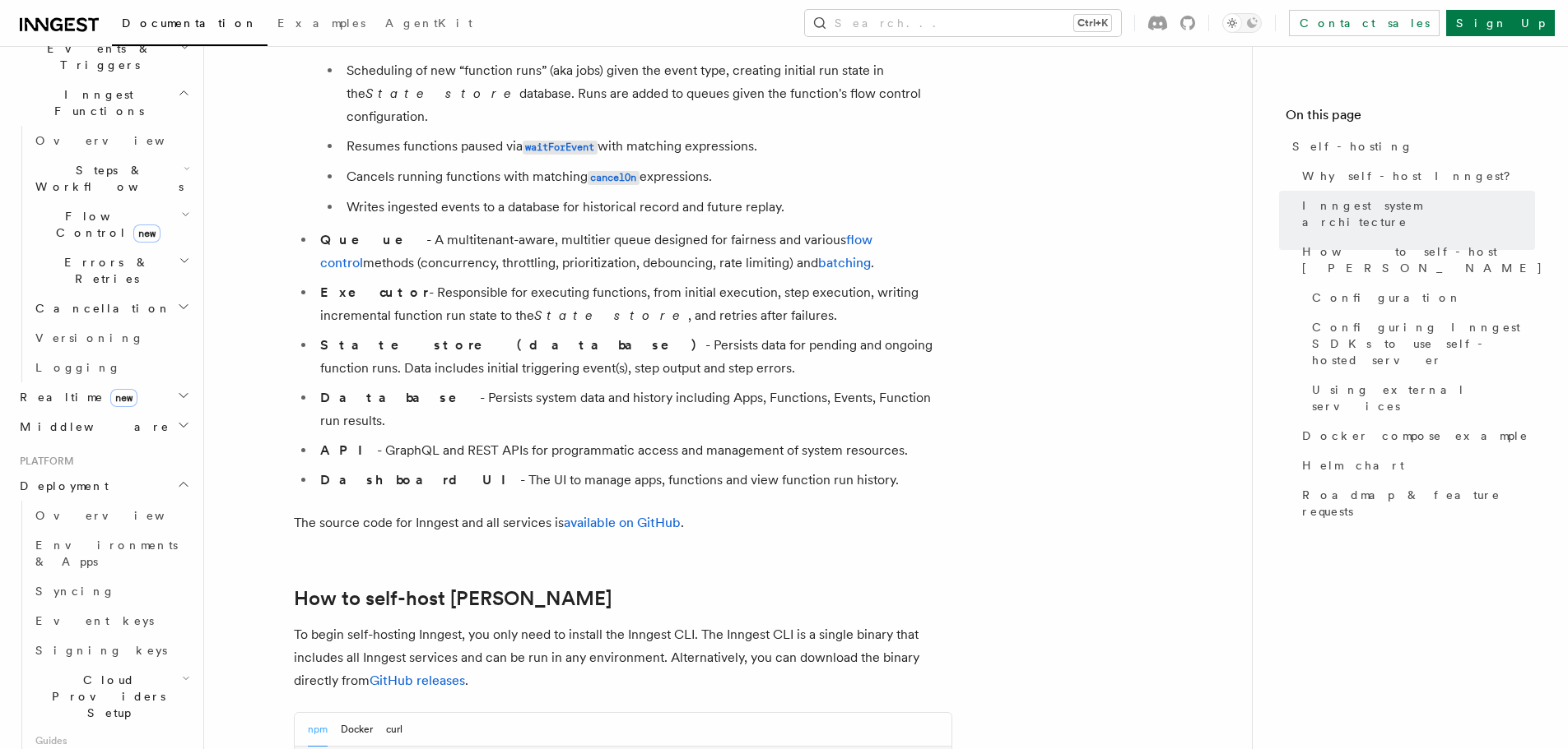
click at [827, 439] on li "API - GraphQL and REST APIs for programmatic access and management of system re…" at bounding box center [634, 450] width 637 height 23
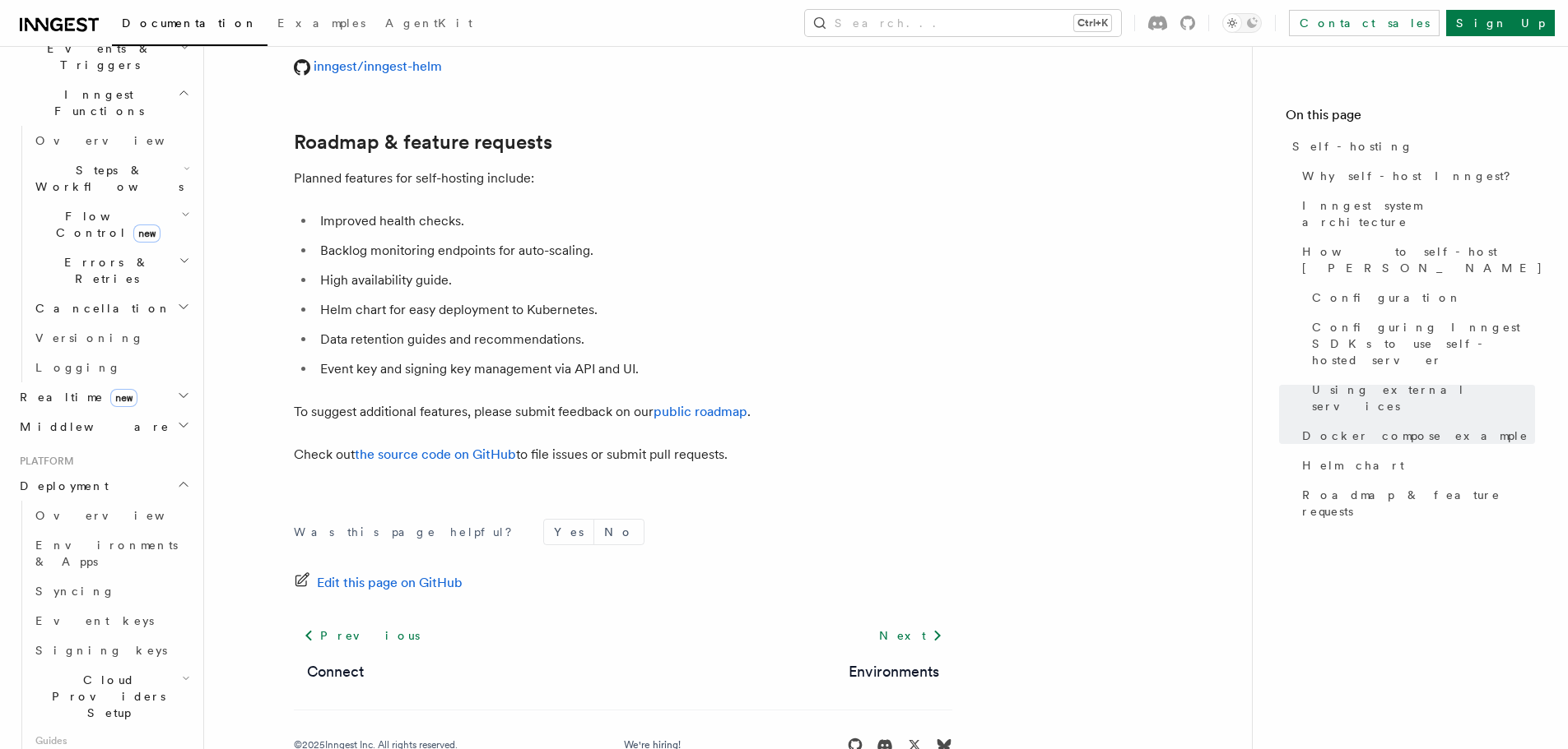
scroll to position [6315, 0]
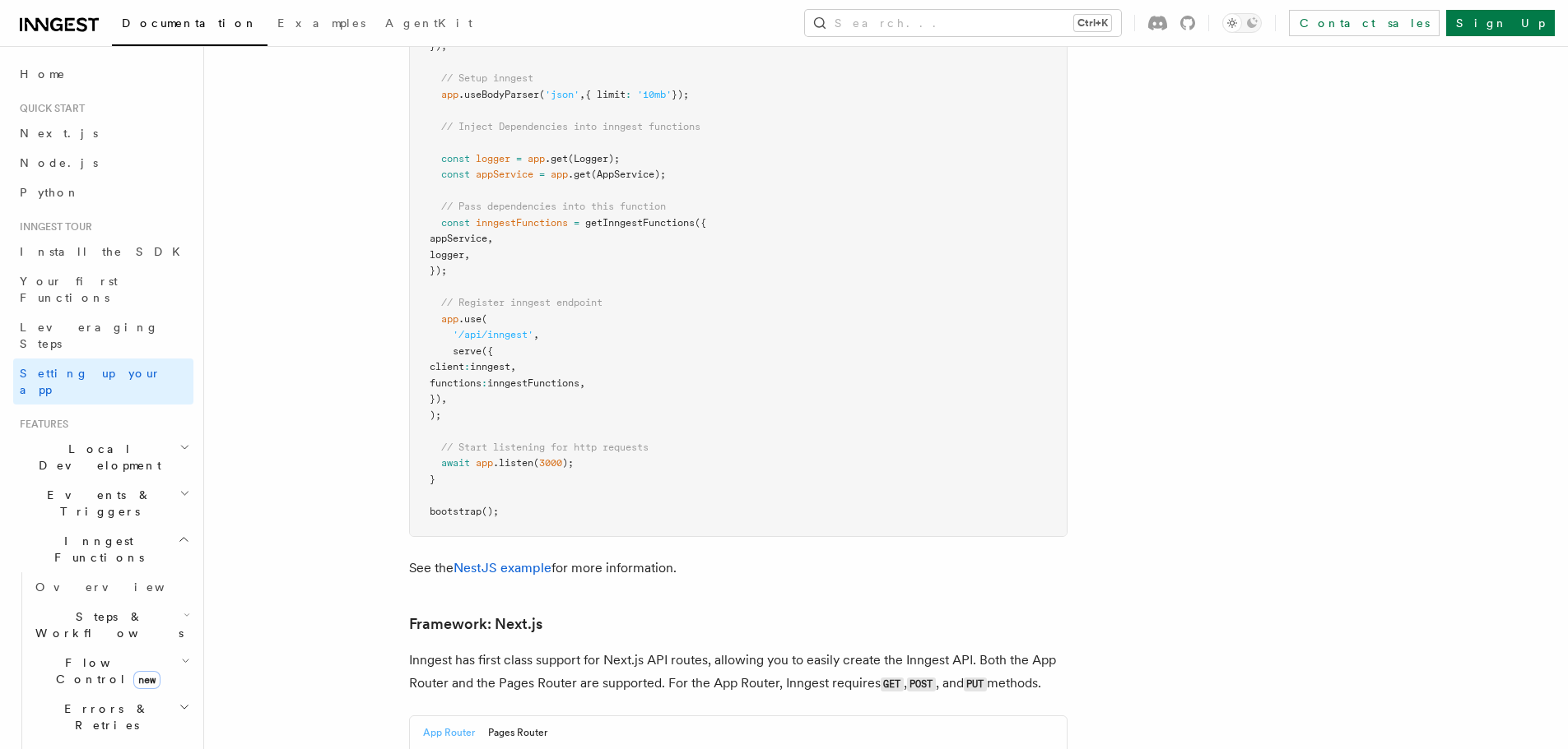
scroll to position [9582, 0]
click at [705, 324] on pre "import { Logger } from '@nestjs/common' ; import { NestFactory } from '@nestjs/…" at bounding box center [738, 165] width 657 height 738
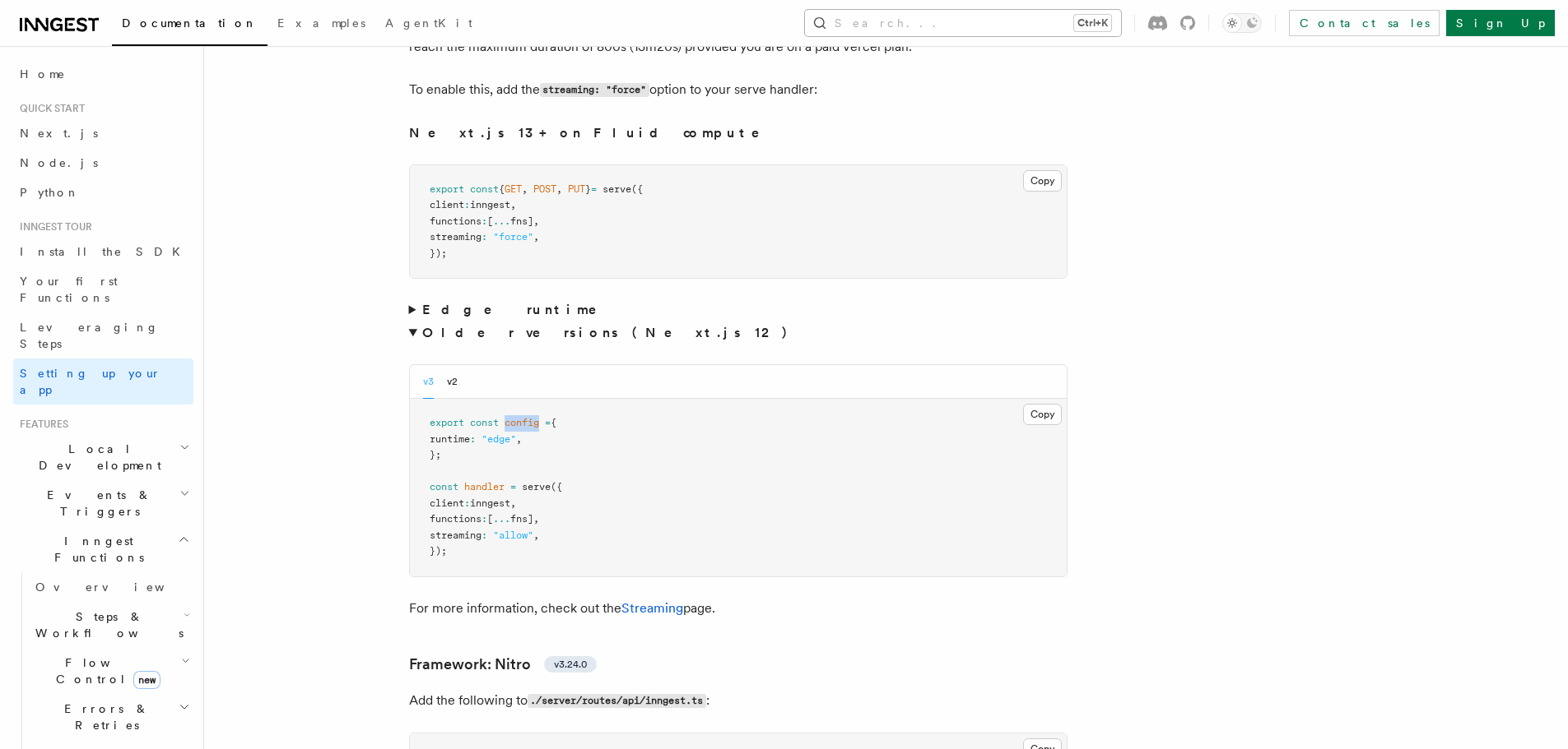
click at [1094, 28] on button "Search... Ctrl+K" at bounding box center [963, 23] width 316 height 27
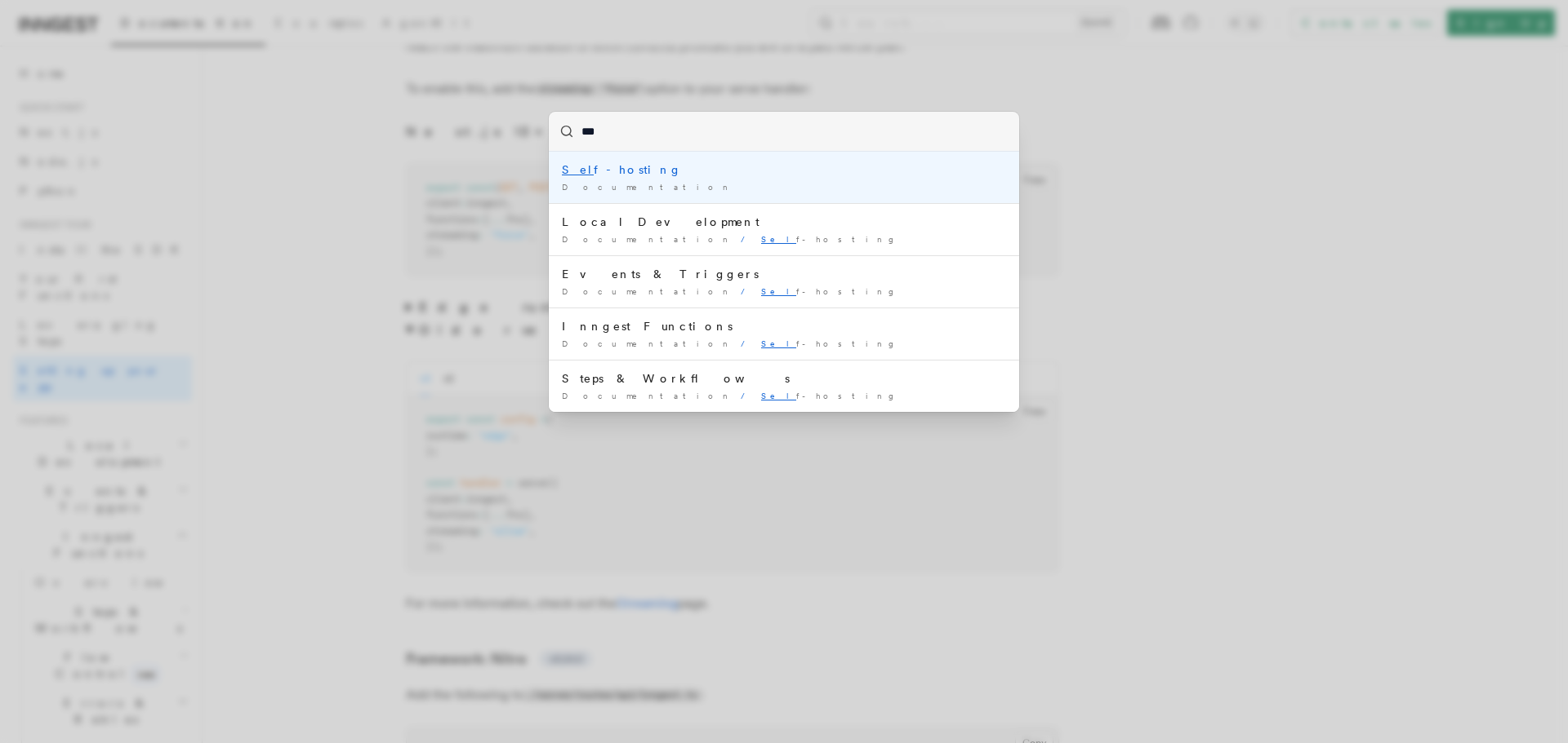
type input "****"
click at [582, 171] on div "Self -hosting" at bounding box center [784, 169] width 444 height 17
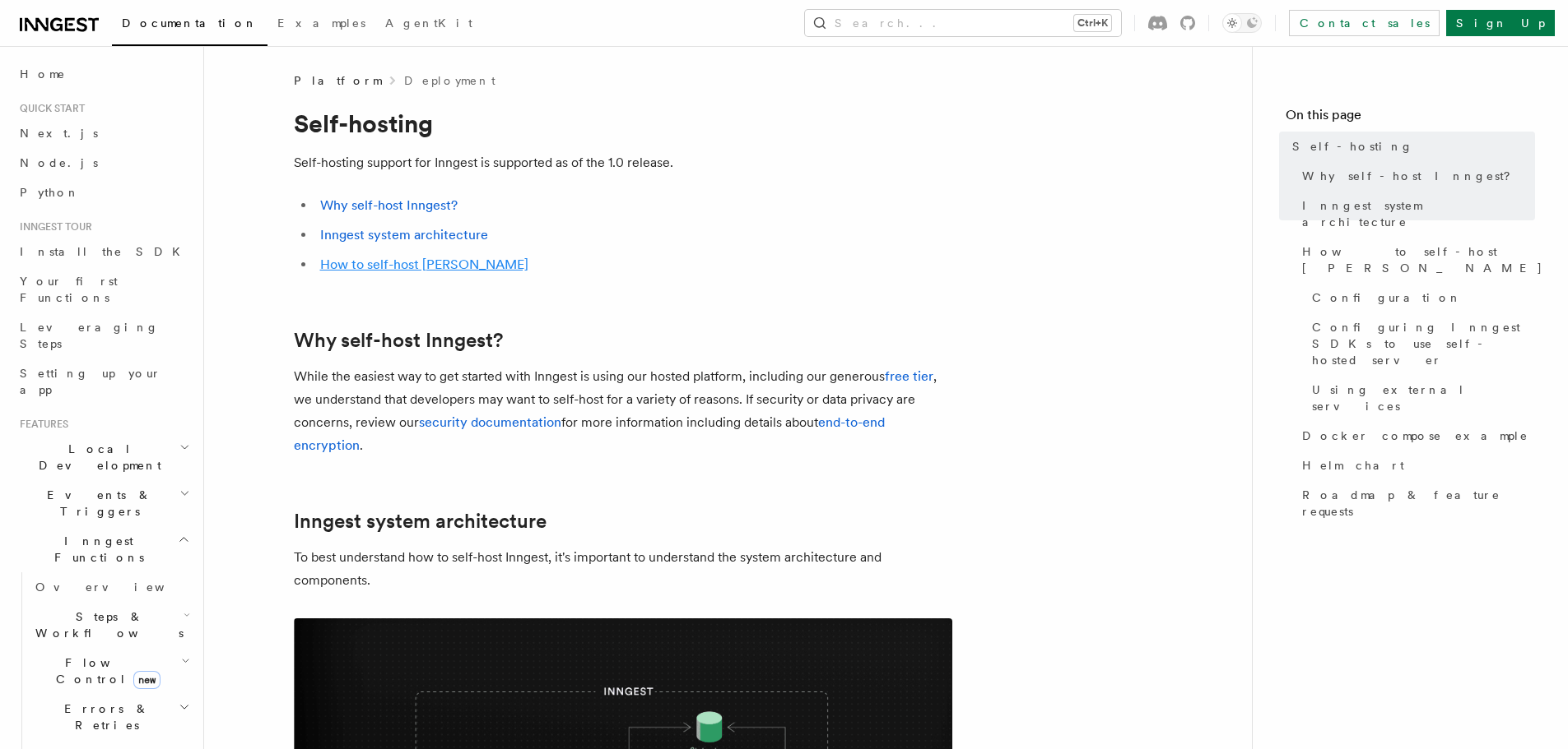
click at [438, 264] on link "How to self-host [PERSON_NAME]" at bounding box center [424, 265] width 208 height 16
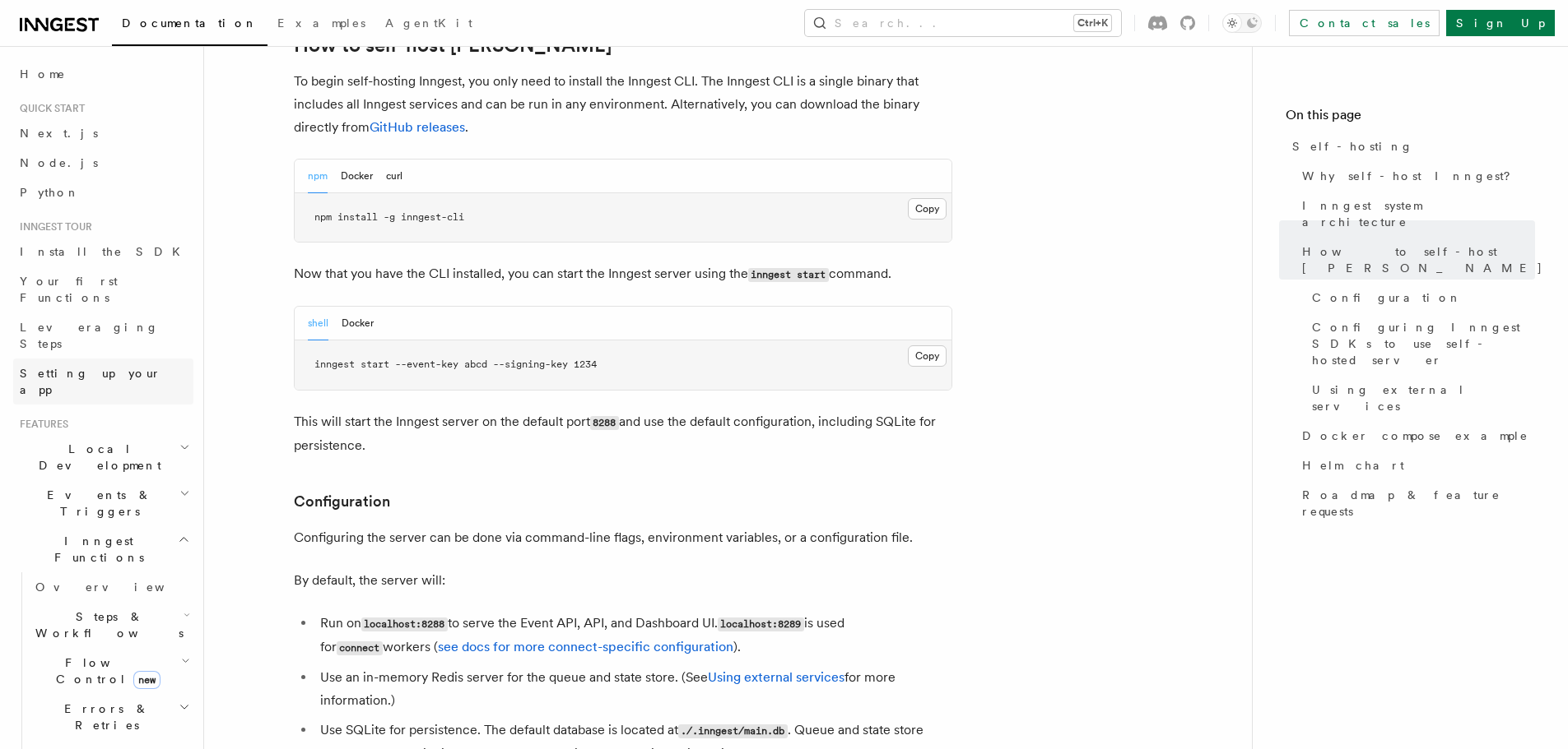
scroll to position [1722, 0]
